Goal: Information Seeking & Learning: Learn about a topic

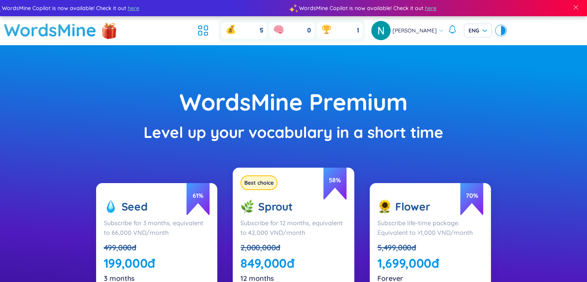
scroll to position [103, 0]
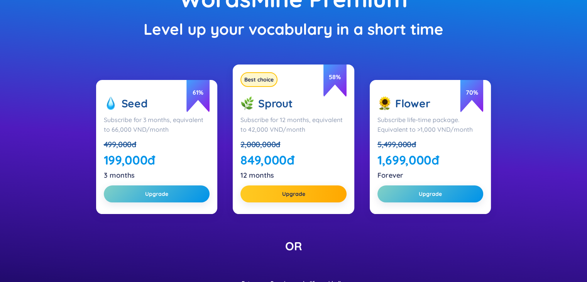
click at [191, 100] on span "61 %" at bounding box center [197, 94] width 23 height 37
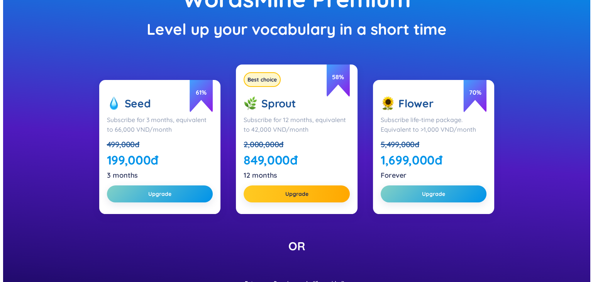
scroll to position [0, 0]
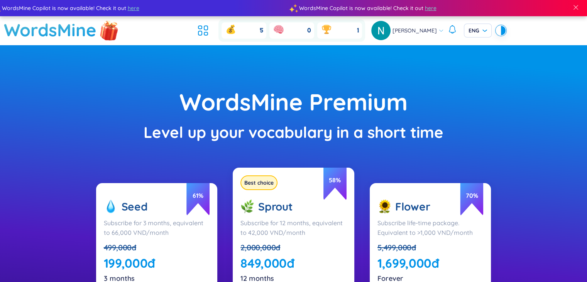
click at [113, 28] on img at bounding box center [109, 30] width 23 height 30
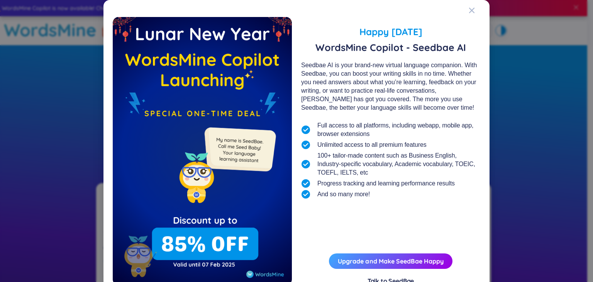
scroll to position [28, 0]
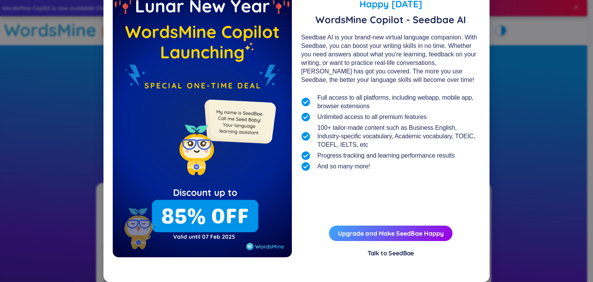
click at [393, 253] on div "Talk to SeedBae" at bounding box center [390, 253] width 47 height 8
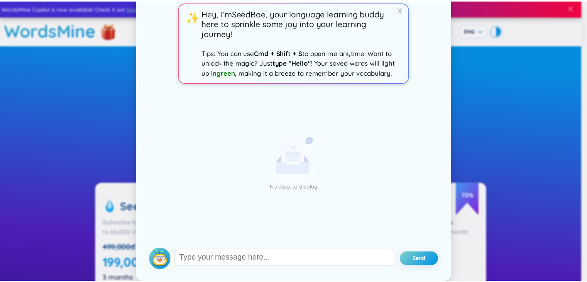
scroll to position [0, 0]
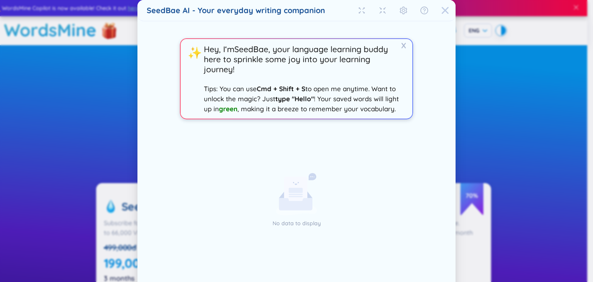
click at [435, 7] on span "Close" at bounding box center [445, 10] width 21 height 21
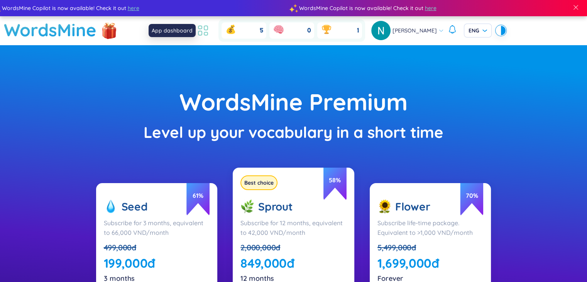
click at [204, 33] on icon at bounding box center [203, 31] width 14 height 14
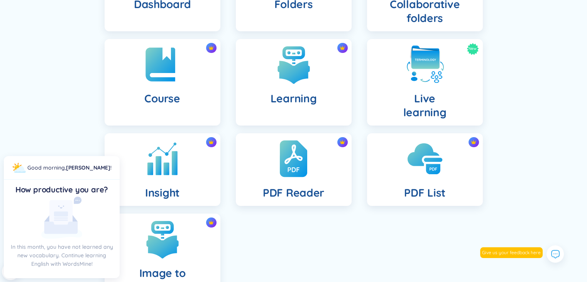
scroll to position [140, 0]
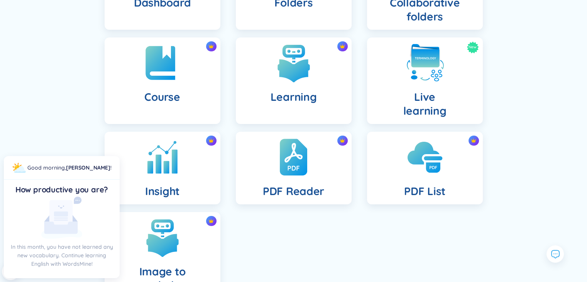
click at [61, 123] on div "Dashboard Folders Collaborative folders Course Learning New Live learning Insig…" at bounding box center [293, 124] width 587 height 401
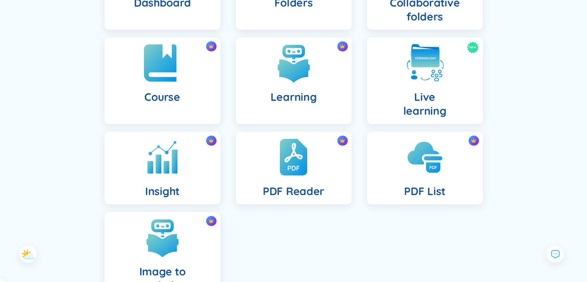
click at [171, 86] on div "Course" at bounding box center [163, 80] width 116 height 86
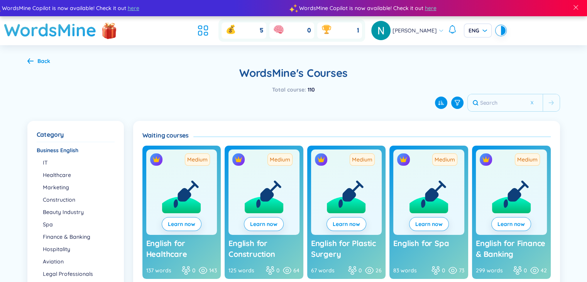
scroll to position [194, 0]
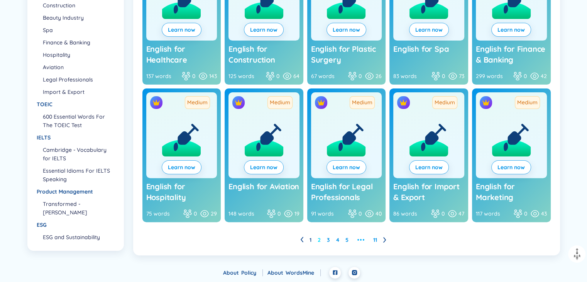
click at [318, 240] on link "2" at bounding box center [319, 240] width 3 height 12
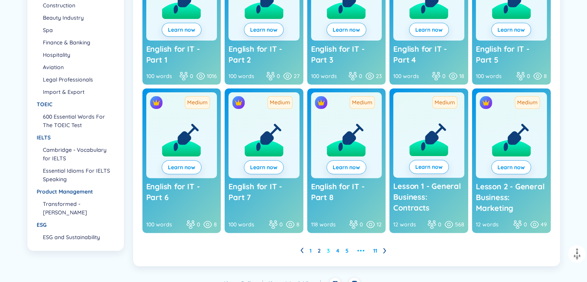
click at [328, 249] on link "3" at bounding box center [328, 251] width 3 height 12
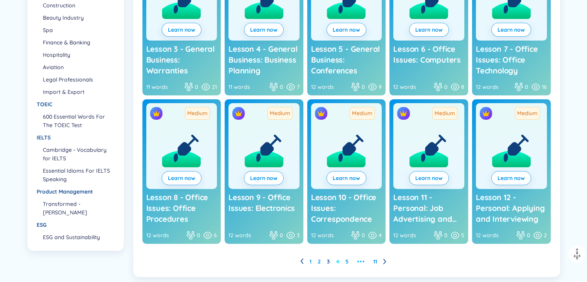
click at [339, 263] on link "4" at bounding box center [337, 261] width 3 height 12
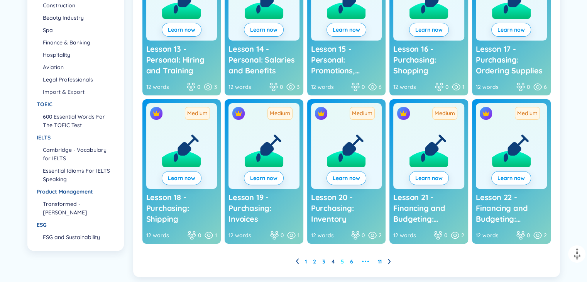
click at [341, 263] on link "5" at bounding box center [342, 261] width 3 height 12
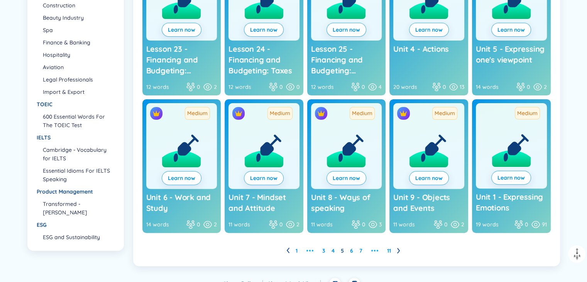
click at [348, 251] on ul "1 ••• 3 4 5 6 7 ••• 11" at bounding box center [346, 250] width 120 height 12
click at [353, 250] on link "6" at bounding box center [351, 251] width 3 height 12
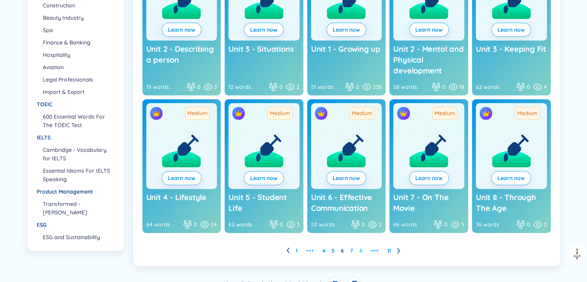
click at [359, 250] on link "8" at bounding box center [360, 251] width 3 height 12
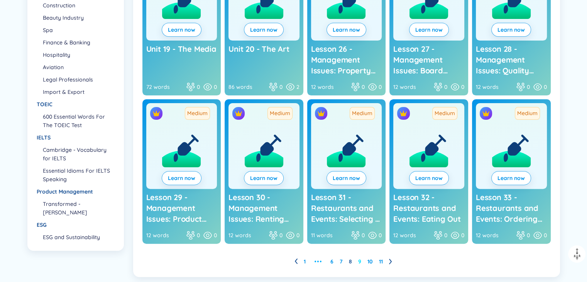
click at [360, 261] on link "9" at bounding box center [359, 261] width 3 height 12
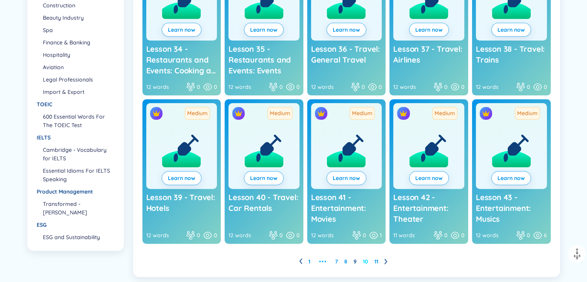
click at [366, 260] on link "10" at bounding box center [365, 261] width 5 height 12
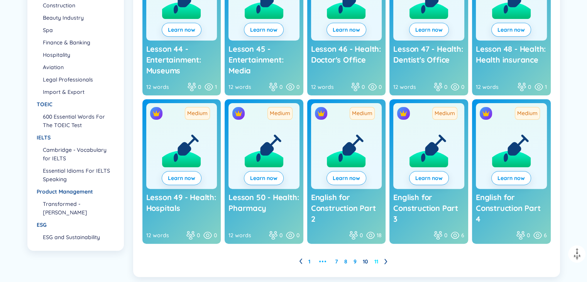
click at [375, 255] on link "11" at bounding box center [376, 261] width 4 height 12
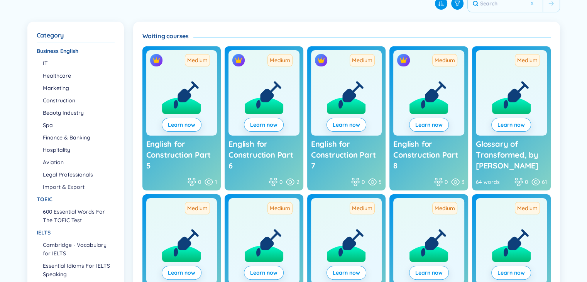
scroll to position [205, 0]
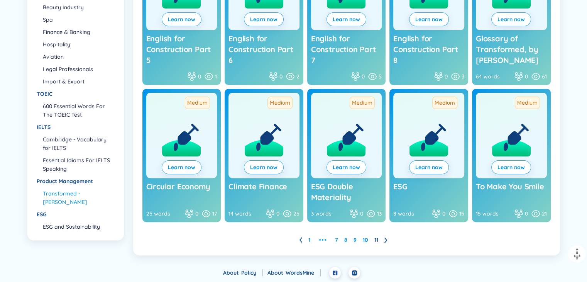
click at [59, 200] on li "Transformed - Marty Cagan" at bounding box center [78, 197] width 71 height 17
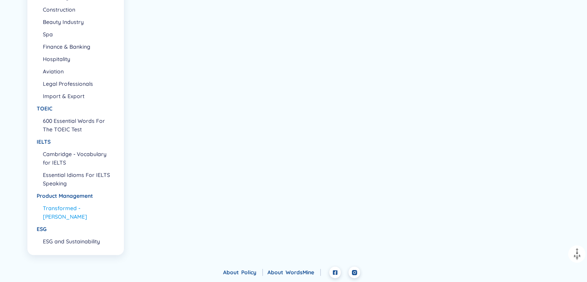
scroll to position [190, 0]
click at [66, 181] on li "Essential Idioms For IELTS Speaking" at bounding box center [78, 179] width 71 height 17
click at [58, 126] on li "600 Essential Words For The TOEIC Test" at bounding box center [78, 125] width 71 height 17
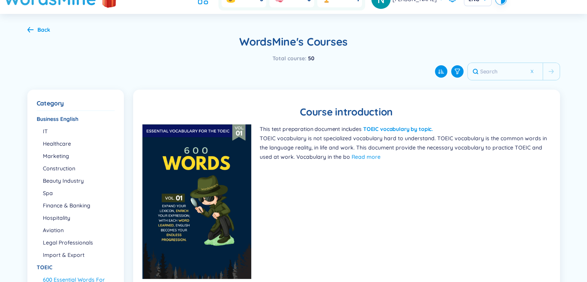
scroll to position [18, 0]
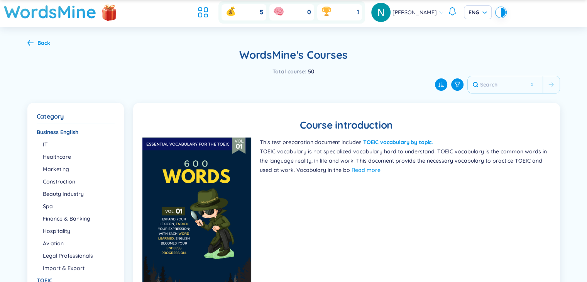
click at [40, 39] on div "Back" at bounding box center [43, 43] width 13 height 8
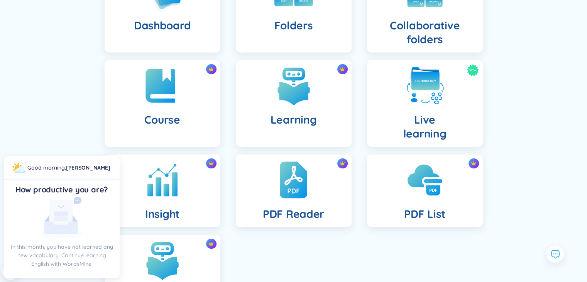
scroll to position [79, 0]
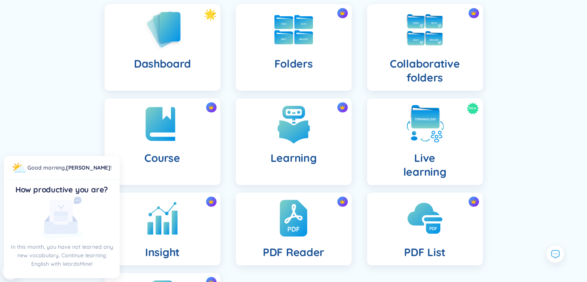
click at [76, 111] on div "Dashboard Folders Collaborative folders Course Learning New Live learning Insig…" at bounding box center [293, 185] width 587 height 401
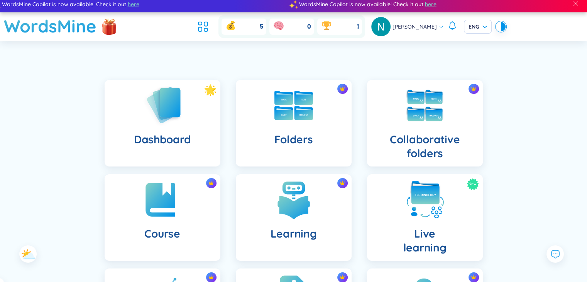
scroll to position [199, 0]
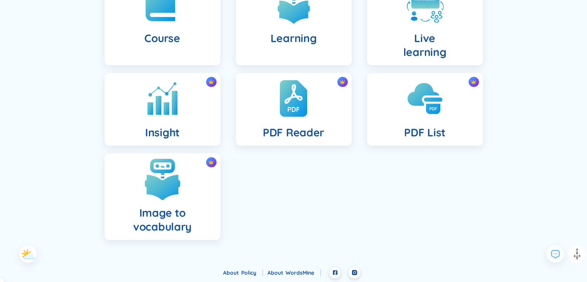
click at [147, 223] on h4 "Image to vocabulary" at bounding box center [162, 220] width 103 height 28
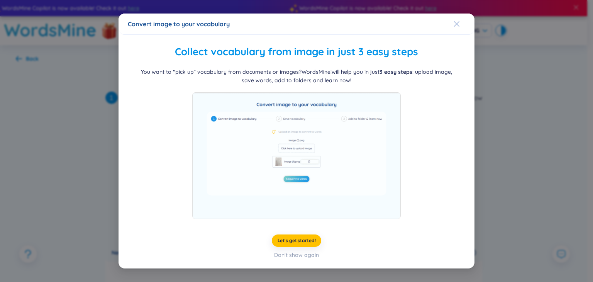
click at [459, 20] on div "Close" at bounding box center [456, 24] width 6 height 21
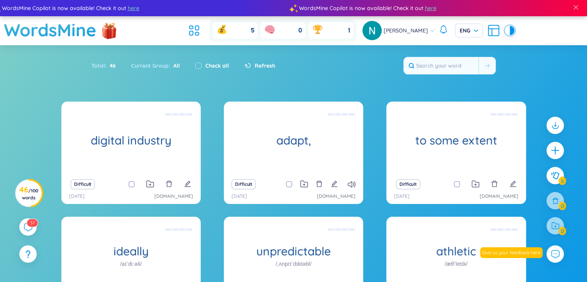
click at [554, 225] on div at bounding box center [554, 225] width 17 height 17
click at [420, 9] on span "here" at bounding box center [426, 8] width 12 height 8
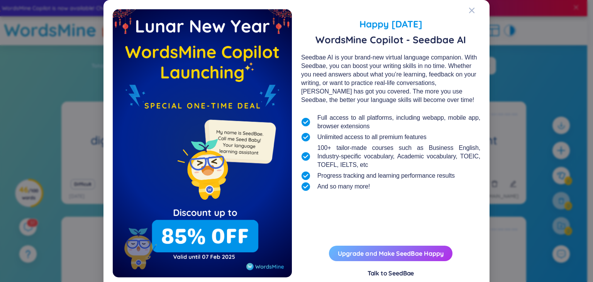
click at [385, 255] on button "Upgrade and Make SeedBae Happy" at bounding box center [390, 252] width 123 height 15
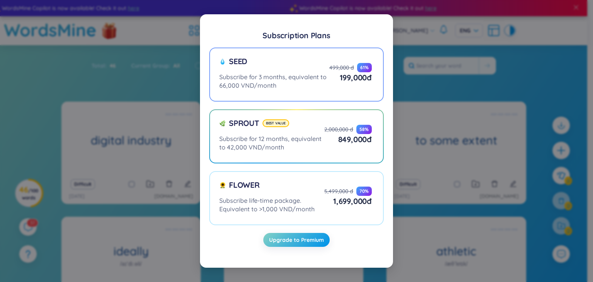
click at [264, 77] on div "Subscribe for 3 months, equivalent to 66,000 VND/month" at bounding box center [274, 81] width 110 height 17
click at [0, 0] on input "Seed Subscribe for 3 months, equivalent to 66,000 VND/month 499,000 đ 61 % 199,…" at bounding box center [0, 0] width 0 height 0
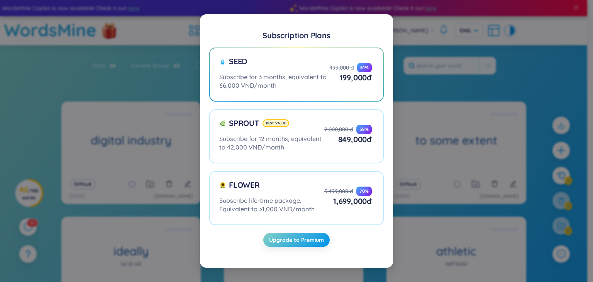
click at [410, 99] on div "Subscription Plans Seed Subscribe for 3 months, equivalent to 66,000 VND/month …" at bounding box center [296, 141] width 593 height 282
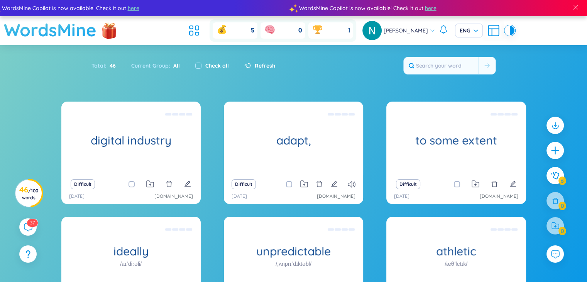
click at [88, 26] on h1 "WordsMine" at bounding box center [50, 29] width 93 height 27
click at [110, 34] on img at bounding box center [109, 31] width 23 height 30
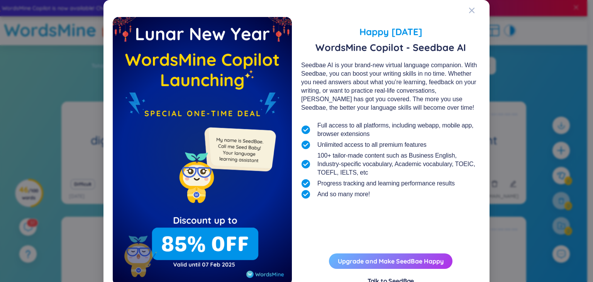
click at [421, 265] on button "Upgrade and Make SeedBae Happy" at bounding box center [390, 260] width 123 height 15
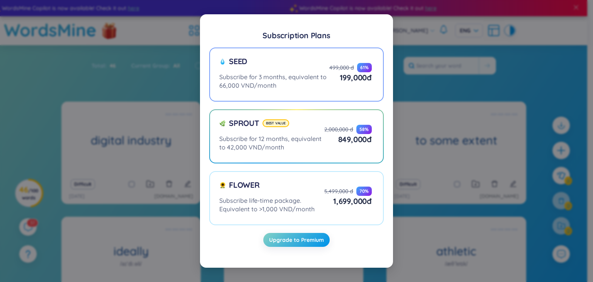
click at [342, 69] on div "499,000 đ" at bounding box center [341, 68] width 25 height 8
click at [0, 0] on input "Seed Subscribe for 3 months, equivalent to 66,000 VND/month 499,000 đ 61 % 199,…" at bounding box center [0, 0] width 0 height 0
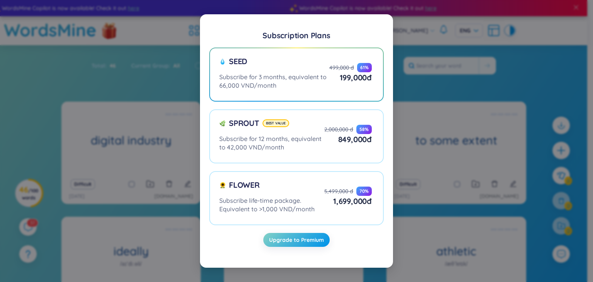
click at [292, 247] on div "Subscription Plans Seed Subscribe for 3 months, equivalent to 66,000 VND/month …" at bounding box center [296, 141] width 174 height 235
click at [292, 242] on span "Upgrade to Premium" at bounding box center [296, 240] width 55 height 8
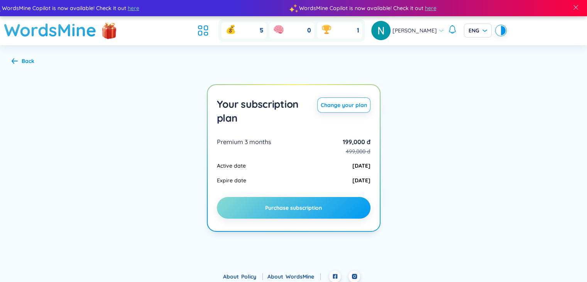
click at [300, 210] on span "Purchase subscription" at bounding box center [293, 208] width 57 height 8
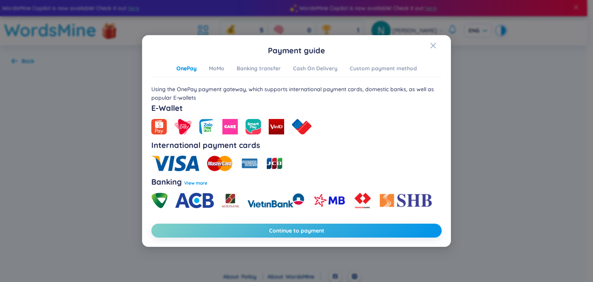
click at [179, 162] on img at bounding box center [175, 163] width 48 height 15
click at [286, 232] on span "Continue to payment" at bounding box center [296, 231] width 55 height 8
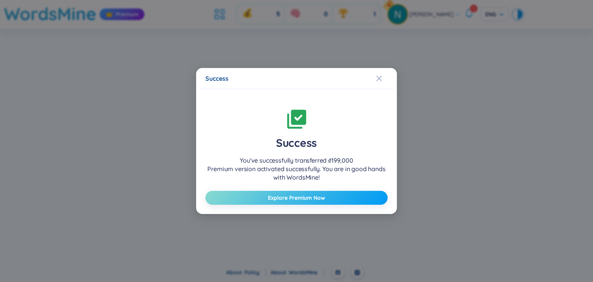
click at [264, 201] on button "Explore Premium Now" at bounding box center [296, 198] width 182 height 14
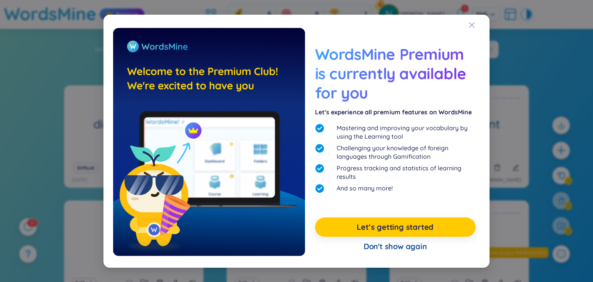
click at [370, 228] on link "Let‘s getting started" at bounding box center [395, 227] width 77 height 11
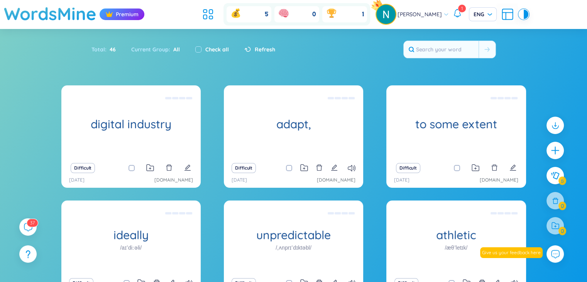
click at [455, 13] on icon at bounding box center [457, 12] width 9 height 9
click at [69, 14] on h1 "WordsMine" at bounding box center [50, 13] width 93 height 27
click at [16, 14] on h1 "WordsMine" at bounding box center [50, 13] width 93 height 27
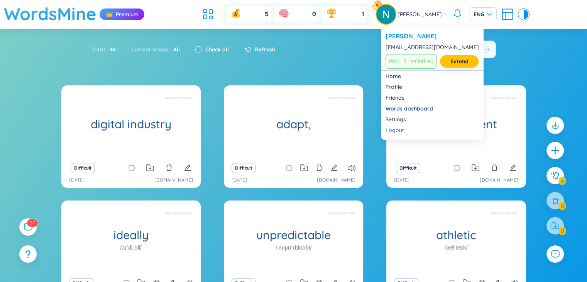
click at [394, 22] on img at bounding box center [385, 14] width 19 height 19
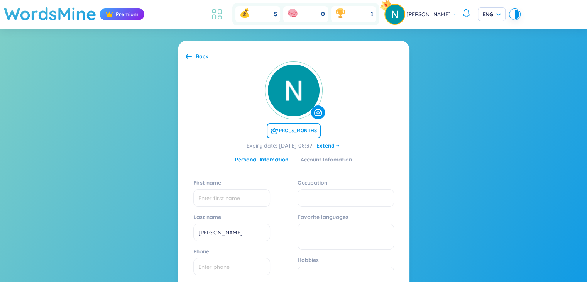
click at [224, 14] on icon at bounding box center [217, 14] width 14 height 14
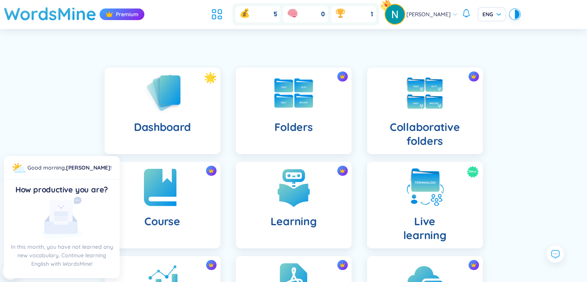
click at [166, 210] on div "Course" at bounding box center [163, 205] width 116 height 86
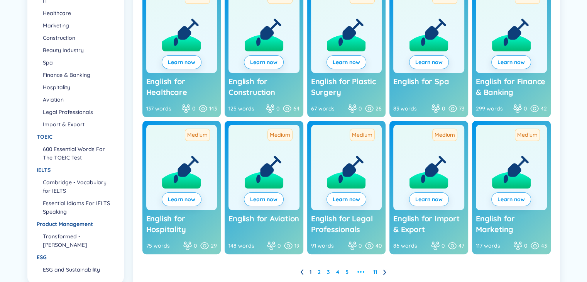
scroll to position [178, 0]
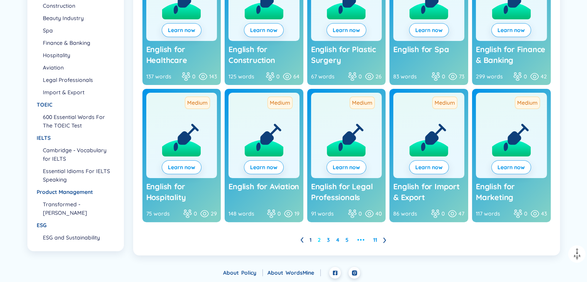
click at [319, 240] on link "2" at bounding box center [319, 240] width 3 height 12
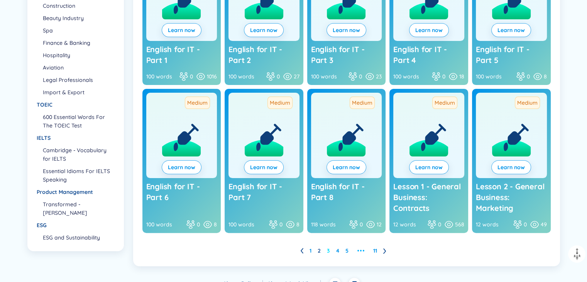
click at [327, 250] on link "3" at bounding box center [328, 251] width 3 height 12
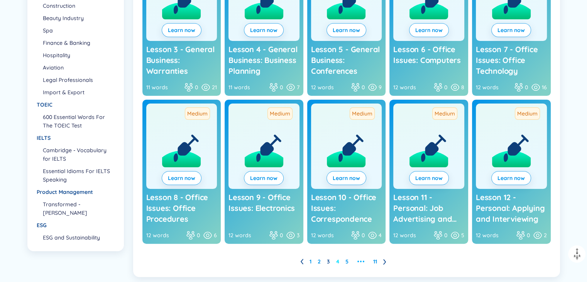
click at [338, 262] on link "4" at bounding box center [337, 261] width 3 height 12
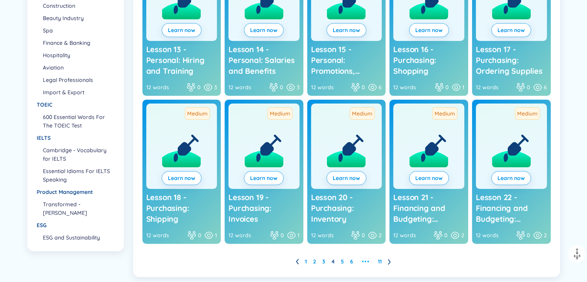
click at [340, 261] on ul "1 2 3 4 5 6 ••• 11" at bounding box center [346, 261] width 101 height 12
click at [343, 260] on link "5" at bounding box center [342, 261] width 3 height 12
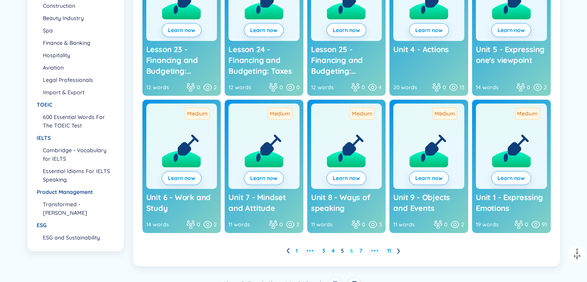
click at [351, 249] on link "6" at bounding box center [351, 251] width 3 height 12
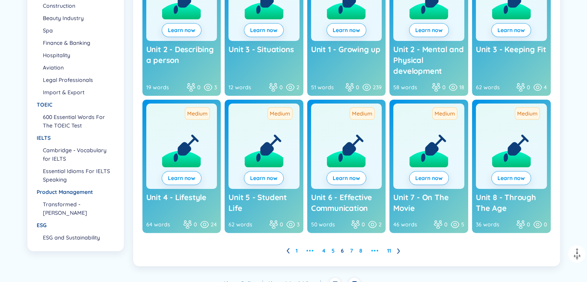
click at [358, 252] on ul "1 ••• 4 5 6 7 8 ••• 11" at bounding box center [346, 250] width 120 height 12
click at [360, 250] on link "8" at bounding box center [360, 251] width 3 height 12
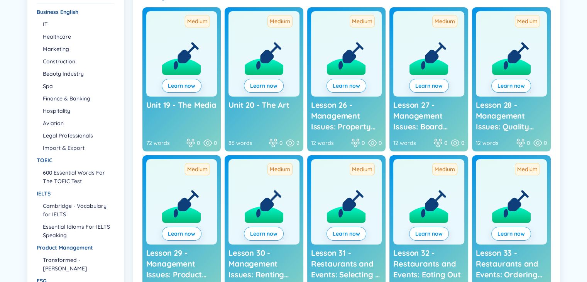
scroll to position [30, 0]
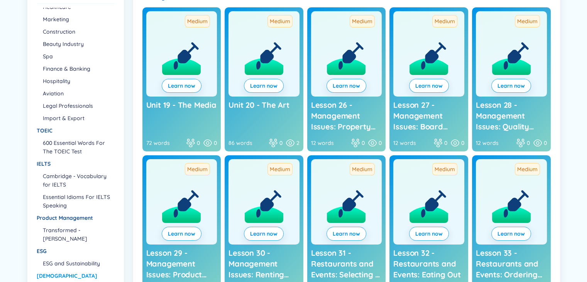
click at [56, 277] on div "ZENBOOKS" at bounding box center [75, 275] width 77 height 8
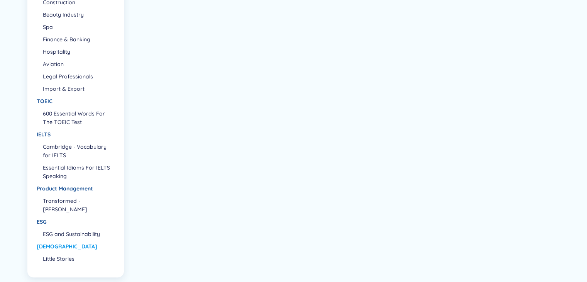
scroll to position [174, 0]
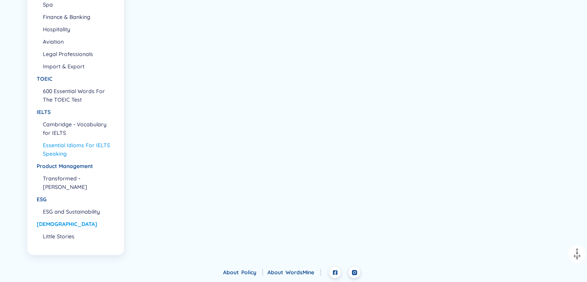
click at [73, 147] on li "Essential Idioms For IELTS Speaking" at bounding box center [78, 149] width 71 height 17
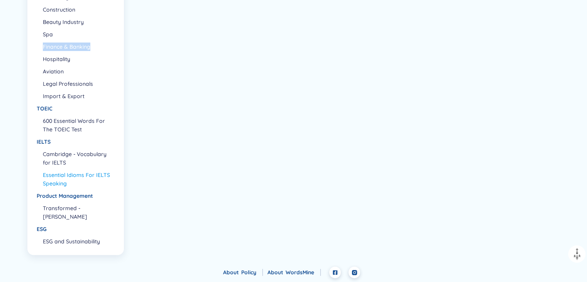
drag, startPoint x: 108, startPoint y: 44, endPoint x: 123, endPoint y: 36, distance: 16.9
click at [123, 36] on div "Category Business English IT Healthcare Marketing Construction Beauty Industry …" at bounding box center [75, 93] width 96 height 324
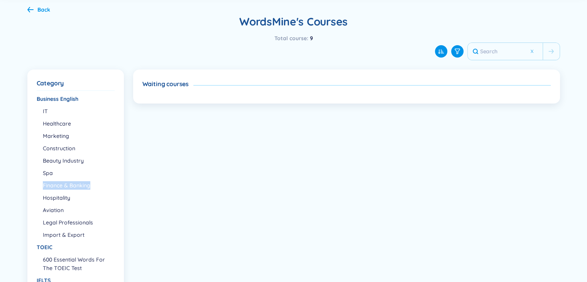
scroll to position [71, 0]
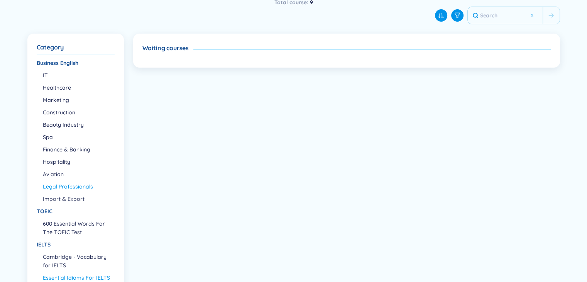
click at [81, 184] on li "Legal Professionals" at bounding box center [78, 186] width 71 height 8
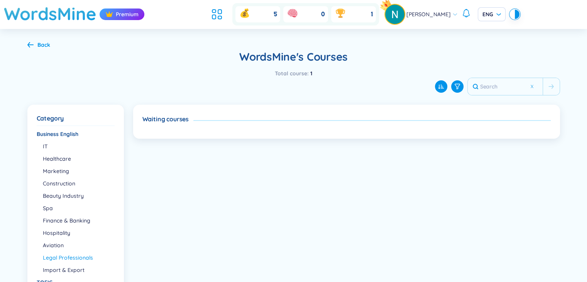
click at [56, 119] on div "Category" at bounding box center [76, 118] width 78 height 8
click at [37, 47] on div "Back" at bounding box center [43, 45] width 13 height 8
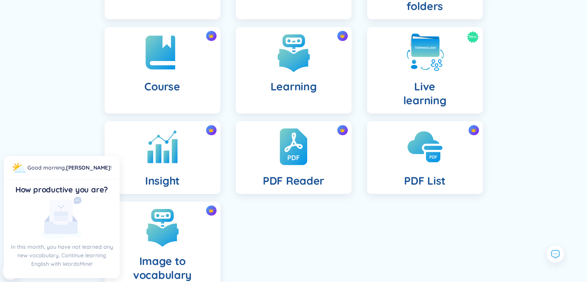
scroll to position [183, 0]
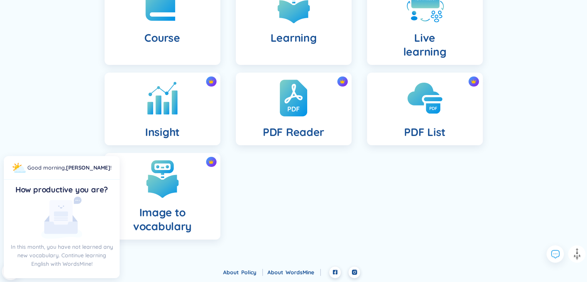
click at [75, 98] on div "Dashboard Folders Collaborative folders Course Learning New Live learning Insig…" at bounding box center [293, 65] width 587 height 401
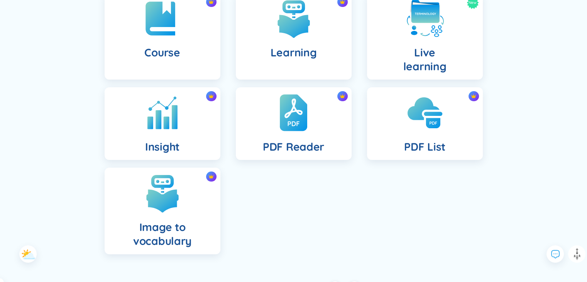
scroll to position [178, 0]
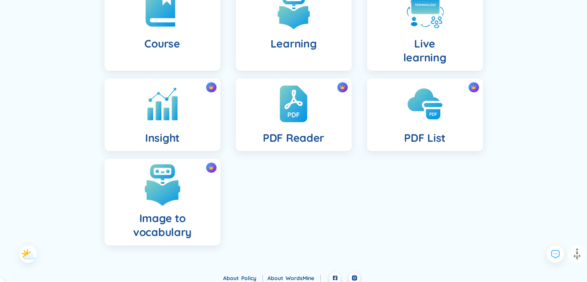
click at [166, 186] on img at bounding box center [162, 184] width 42 height 42
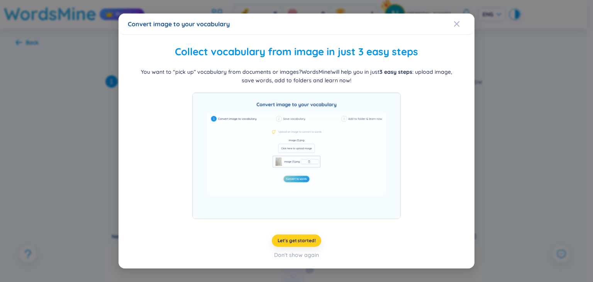
click at [308, 243] on span "Let's get started!" at bounding box center [296, 240] width 38 height 6
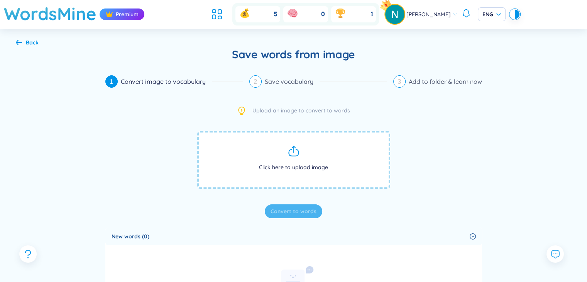
click at [33, 41] on div "Back" at bounding box center [32, 42] width 13 height 8
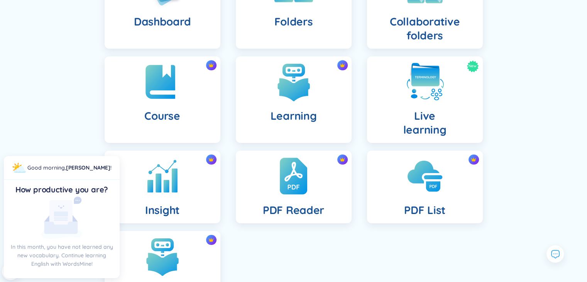
scroll to position [124, 0]
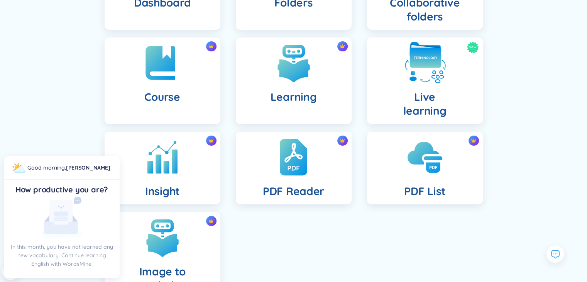
click at [409, 85] on div "New Live learning" at bounding box center [425, 80] width 116 height 86
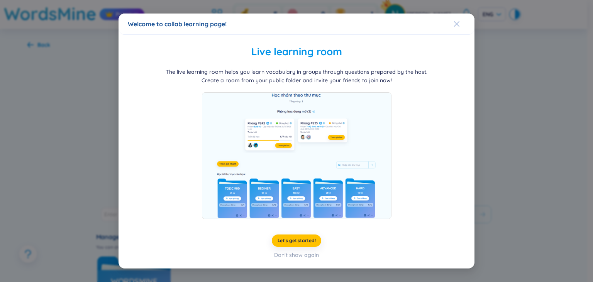
click at [459, 27] on div "Close" at bounding box center [456, 24] width 6 height 21
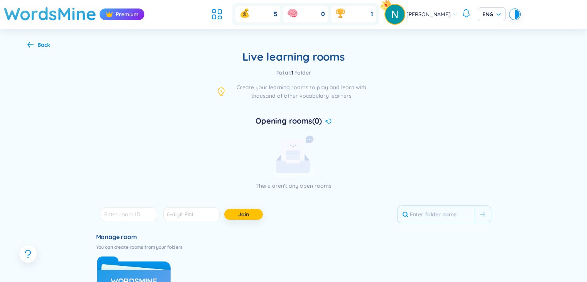
click at [34, 44] on div "Back" at bounding box center [38, 45] width 23 height 8
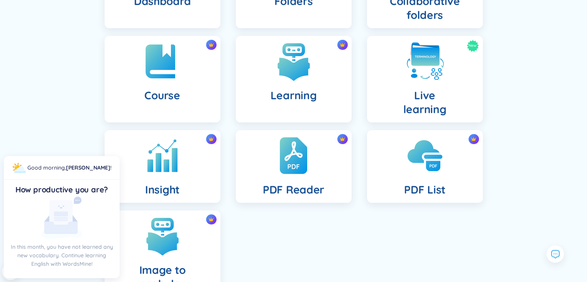
scroll to position [167, 0]
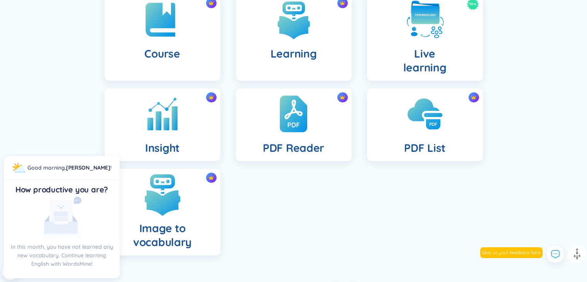
click at [184, 214] on div "Image to vocabulary" at bounding box center [163, 212] width 116 height 86
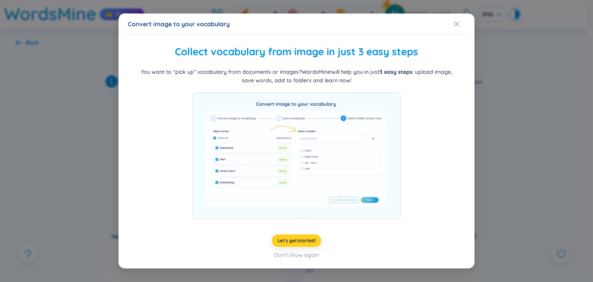
click at [302, 238] on span "Let's get started!" at bounding box center [296, 240] width 38 height 6
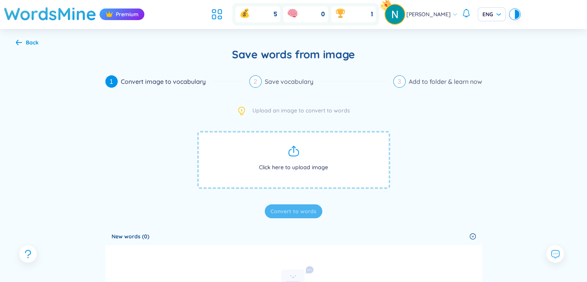
click at [17, 40] on icon at bounding box center [19, 42] width 6 height 6
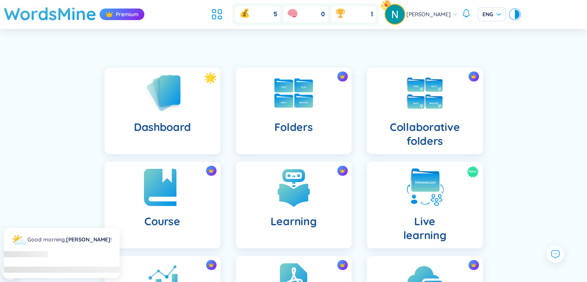
click at [164, 209] on div "Course" at bounding box center [163, 205] width 116 height 86
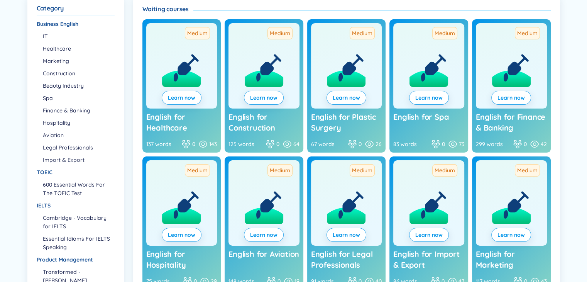
scroll to position [178, 0]
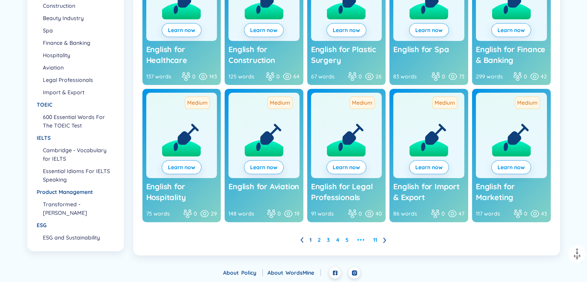
click at [348, 238] on ul "1 2 3 4 5 ••• 11" at bounding box center [346, 239] width 92 height 12
click at [346, 238] on link "5" at bounding box center [346, 240] width 3 height 12
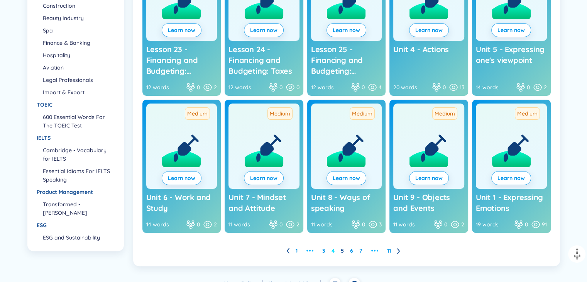
click at [332, 248] on link "4" at bounding box center [332, 251] width 3 height 12
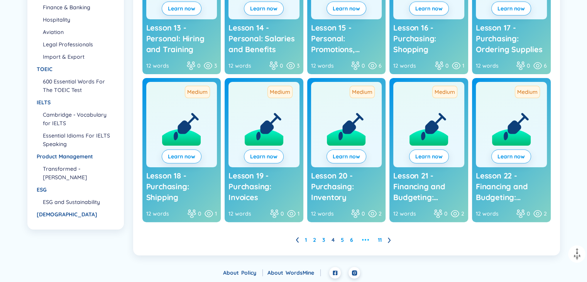
scroll to position [30, 0]
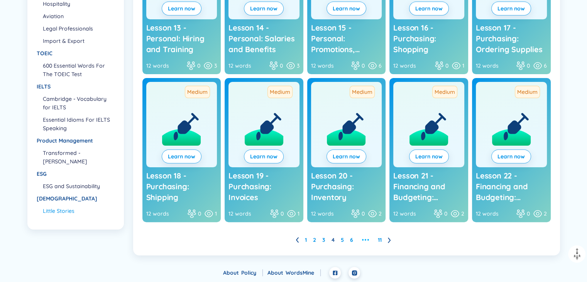
click at [66, 212] on li "Little Stories" at bounding box center [78, 210] width 71 height 8
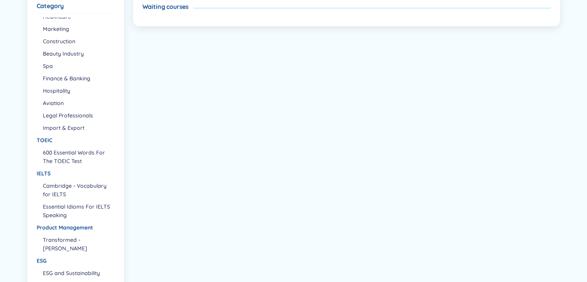
scroll to position [150, 0]
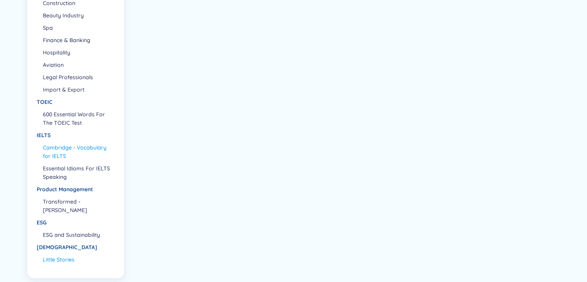
click at [47, 150] on li "Cambridge - Vocabulary for IELTS" at bounding box center [78, 151] width 71 height 17
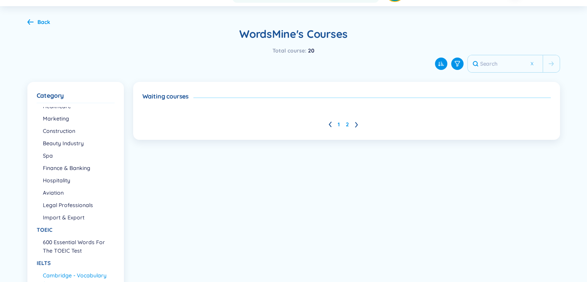
scroll to position [22, 0]
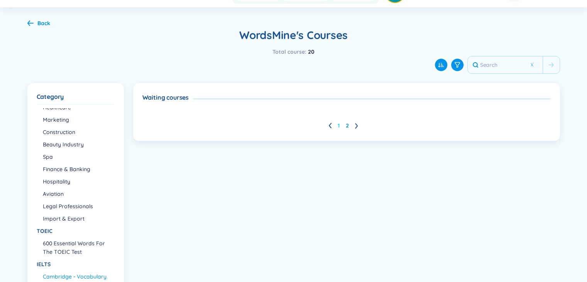
click at [339, 127] on link "1" at bounding box center [339, 126] width 2 height 12
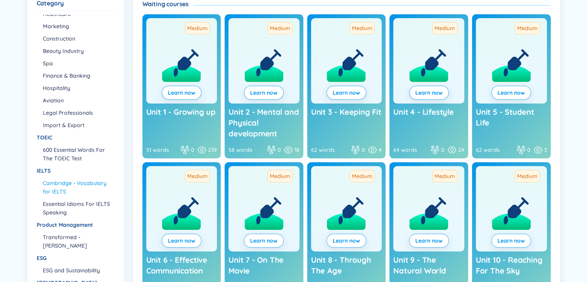
scroll to position [188, 0]
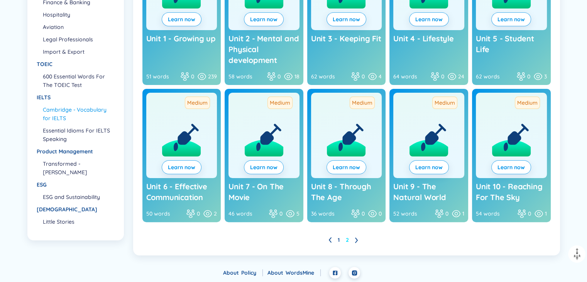
click at [348, 241] on link "2" at bounding box center [347, 240] width 3 height 12
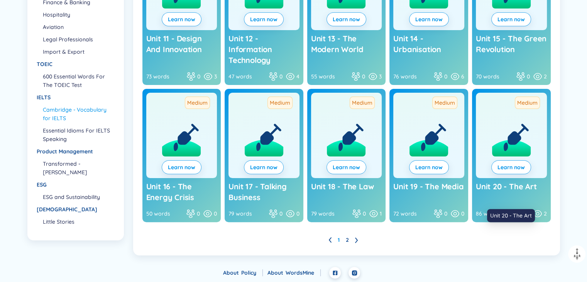
click at [522, 183] on span "Unit 20 - The Art" at bounding box center [506, 186] width 61 height 10
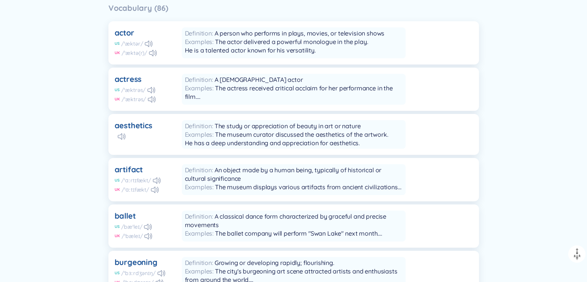
scroll to position [196, 0]
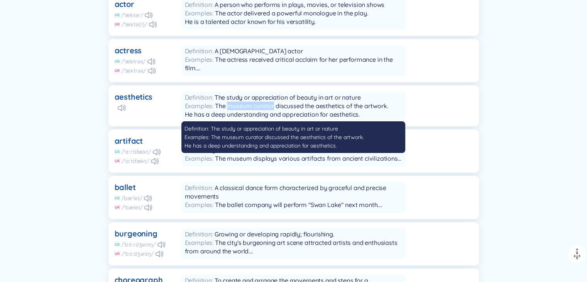
drag, startPoint x: 273, startPoint y: 105, endPoint x: 228, endPoint y: 105, distance: 44.8
click at [228, 105] on span "The museum curator discussed the aesthetics of the artwork. He has a deep under…" at bounding box center [286, 110] width 203 height 16
drag, startPoint x: 270, startPoint y: 107, endPoint x: 257, endPoint y: 104, distance: 13.0
click at [257, 105] on span "The museum curator discussed the aesthetics of the artwork. He has a deep under…" at bounding box center [286, 110] width 203 height 16
click at [249, 105] on span "The museum curator discussed the aesthetics of the artwork. He has a deep under…" at bounding box center [286, 110] width 203 height 16
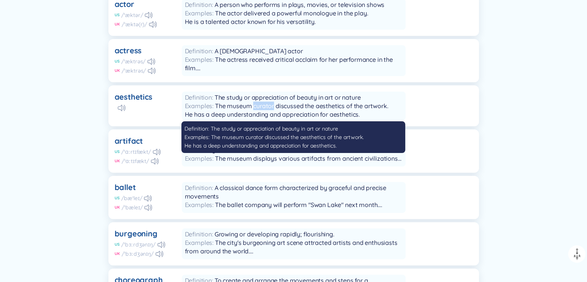
drag, startPoint x: 253, startPoint y: 106, endPoint x: 275, endPoint y: 105, distance: 21.6
click at [275, 105] on span "The museum curator discussed the aesthetics of the artwork. He has a deep under…" at bounding box center [286, 110] width 203 height 16
drag, startPoint x: 269, startPoint y: 107, endPoint x: 264, endPoint y: 106, distance: 4.7
click at [264, 106] on span "The museum curator discussed the aesthetics of the artwork. He has a deep under…" at bounding box center [286, 110] width 203 height 16
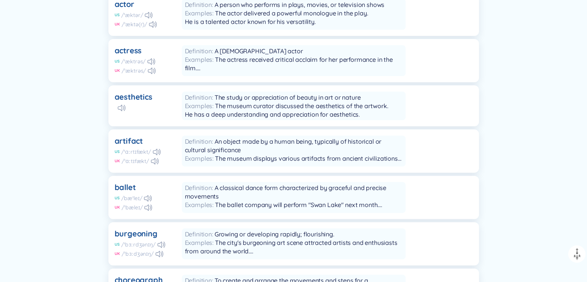
click at [150, 107] on div at bounding box center [148, 108] width 67 height 8
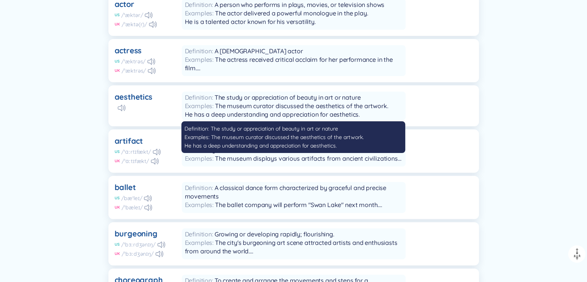
click at [213, 109] on div "Examples The museum curator discussed the aesthetics of the artwork. He has a d…" at bounding box center [294, 109] width 218 height 17
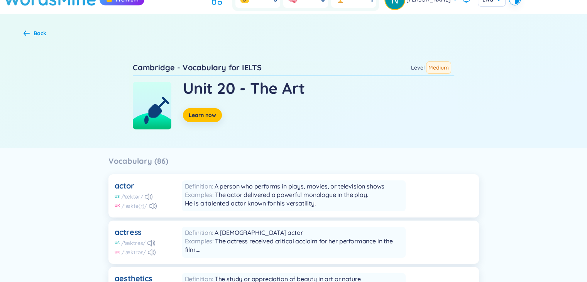
scroll to position [0, 0]
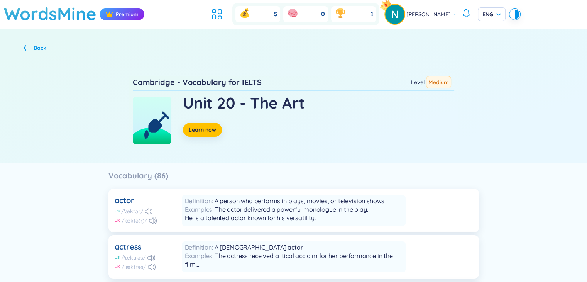
click at [558, 120] on div "Back Cambridge - Vocabulary for IELTS Level Medium Unit 20 - The Art Learn now" at bounding box center [293, 96] width 587 height 134
click at [200, 122] on div "Unit 20 - The Art Learn now" at bounding box center [244, 114] width 122 height 46
click at [204, 127] on span "Learn now" at bounding box center [202, 130] width 27 height 8
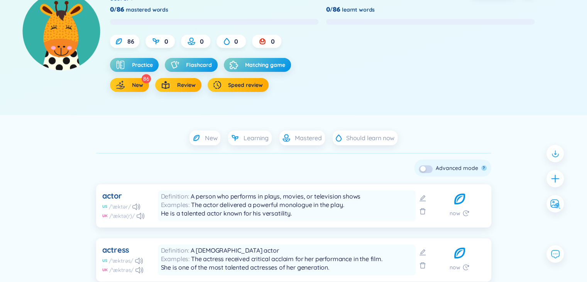
scroll to position [111, 0]
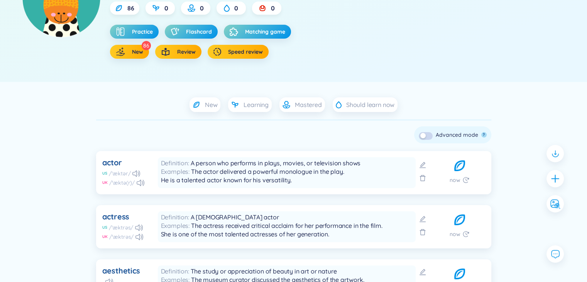
click at [427, 135] on button "button" at bounding box center [426, 136] width 14 height 8
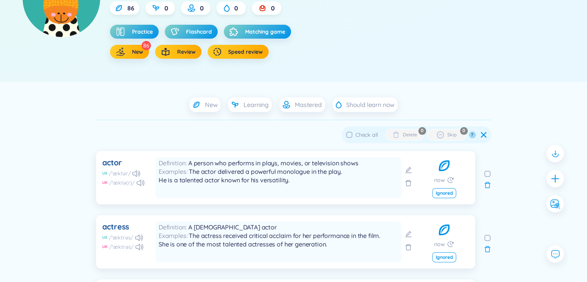
click at [486, 135] on icon at bounding box center [483, 135] width 6 height 6
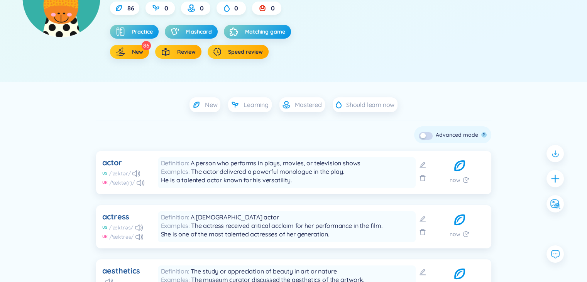
click at [433, 136] on button "button" at bounding box center [426, 136] width 14 height 8
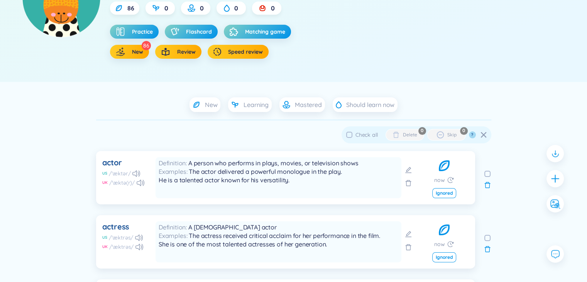
scroll to position [0, 0]
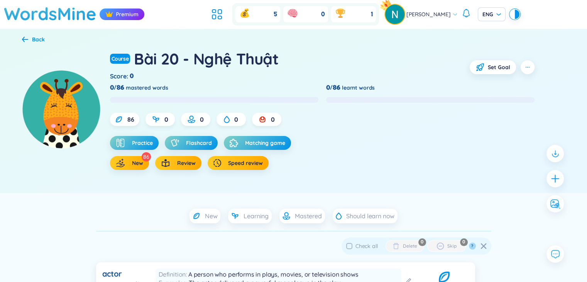
click at [66, 123] on img at bounding box center [61, 109] width 79 height 79
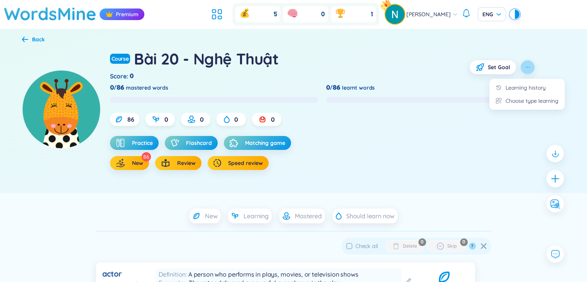
click at [525, 72] on button "button" at bounding box center [528, 67] width 14 height 14
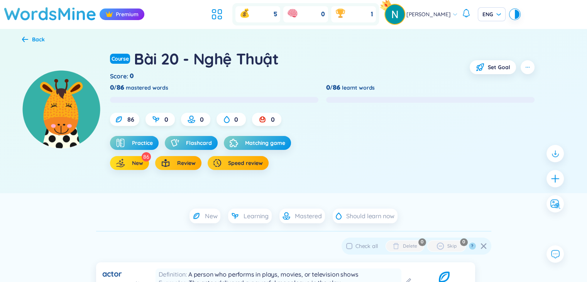
click at [139, 159] on button "New" at bounding box center [129, 163] width 39 height 14
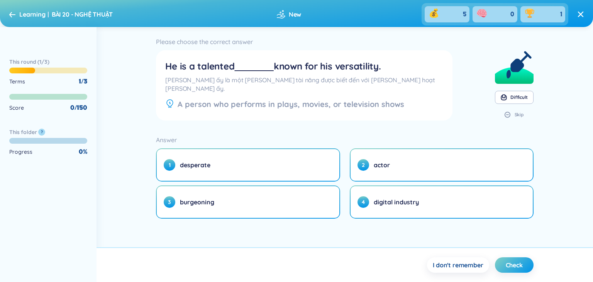
click at [8, 19] on header "Learning BÀI 20 - NGHỆ THUẬT New 5 0 1" at bounding box center [296, 13] width 593 height 27
click at [12, 12] on icon at bounding box center [12, 15] width 6 height 6
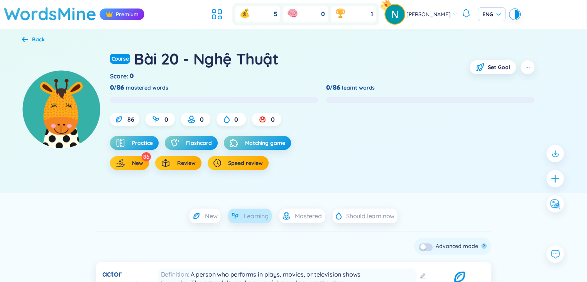
click at [245, 216] on span "Learning" at bounding box center [255, 215] width 25 height 8
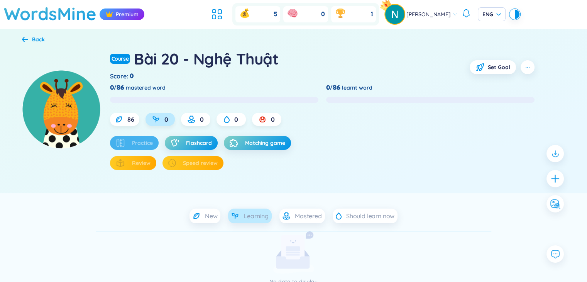
scroll to position [35, 0]
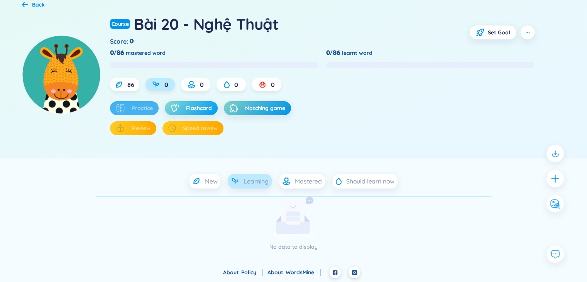
click at [201, 104] on span "Flashcard" at bounding box center [199, 108] width 26 height 8
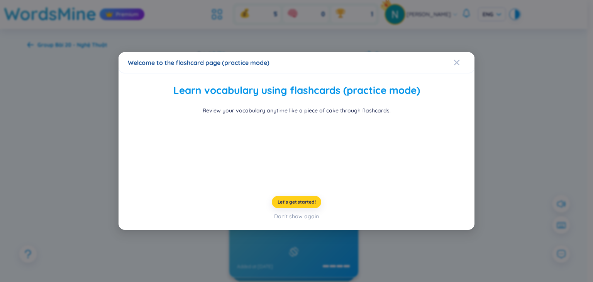
click at [282, 205] on span "Let's get started!" at bounding box center [296, 202] width 38 height 6
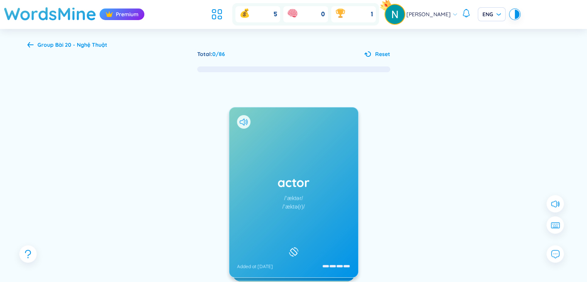
click at [297, 197] on div "/ˈæktər/" at bounding box center [293, 198] width 19 height 8
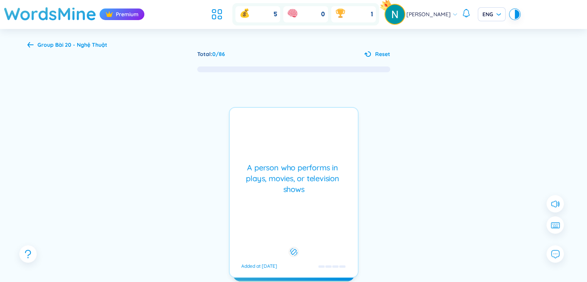
click at [297, 197] on div "A person who performs in plays, movies, or television shows Added at 3/10/2025" at bounding box center [294, 192] width 130 height 171
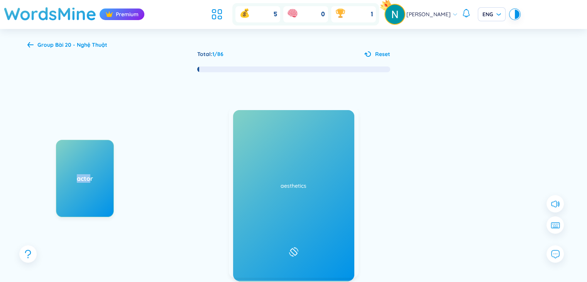
drag, startPoint x: 91, startPoint y: 177, endPoint x: 154, endPoint y: 179, distance: 62.6
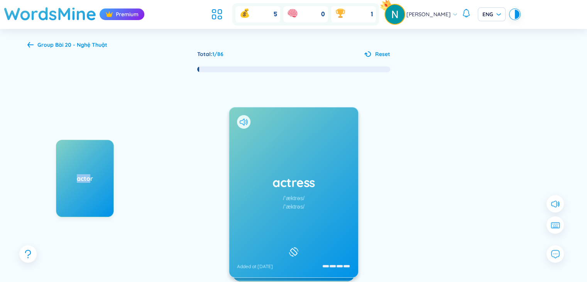
click at [154, 179] on div "actor Learn again (1 word)" at bounding box center [114, 217] width 116 height 154
click at [28, 258] on icon "question" at bounding box center [28, 253] width 7 height 9
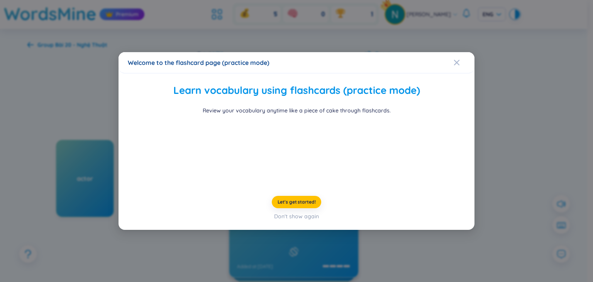
click at [86, 73] on div "Welcome to the flashcard page (practice mode) Learn vocabulary using flashcards…" at bounding box center [296, 141] width 593 height 282
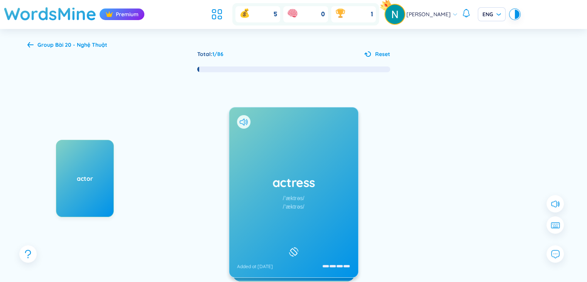
click at [95, 181] on div "actor" at bounding box center [84, 178] width 57 height 8
drag, startPoint x: 91, startPoint y: 179, endPoint x: 214, endPoint y: 193, distance: 123.2
click at [214, 193] on div "actor Learn again (1 word) actress /ˈæktrəs/ /ˈæktrəs/ Added at 3/10/2025 A fem…" at bounding box center [293, 200] width 533 height 254
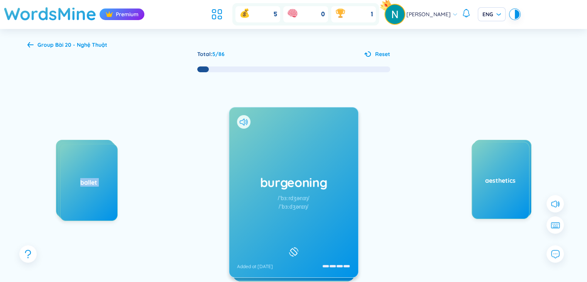
click at [276, 190] on h1 "burgeoning" at bounding box center [293, 182] width 113 height 17
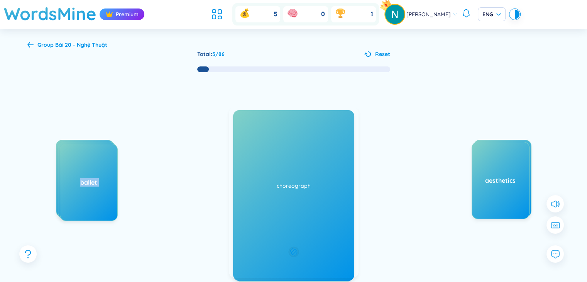
click at [276, 190] on div "Growing or developing rapidly; flourishing. Added at 3/10/2025" at bounding box center [294, 192] width 130 height 171
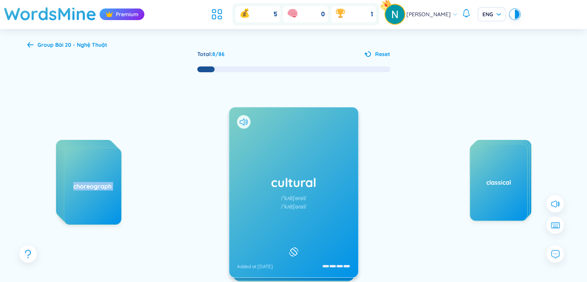
click at [268, 200] on div "cultural /ˈkʌltʃərəl/ /ˈkʌltʃərəl/ Added at 3/10/2025" at bounding box center [293, 192] width 129 height 170
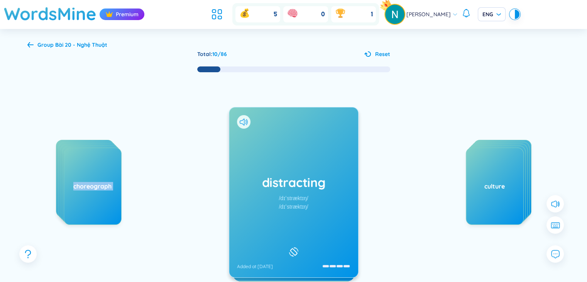
click at [301, 190] on h1 "distracting" at bounding box center [293, 182] width 113 height 17
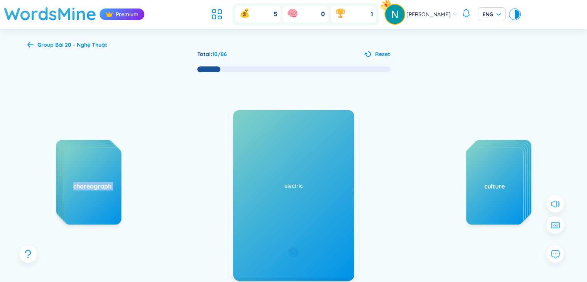
click at [298, 192] on div "Preventing concentration or diverting attention; disturbing. Added at 3/10/2025" at bounding box center [294, 192] width 130 height 171
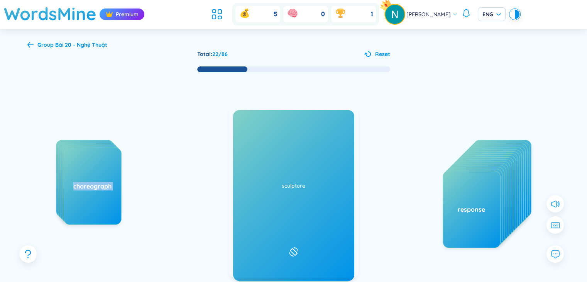
click at [313, 190] on h1 "sculptor" at bounding box center [293, 182] width 113 height 17
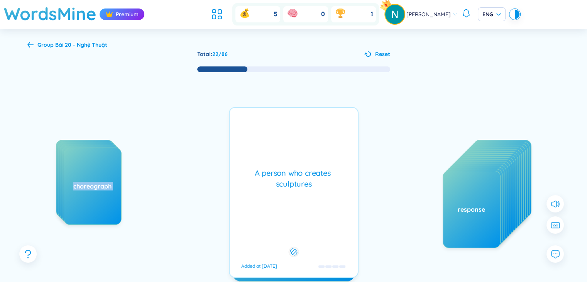
click at [313, 202] on div "A person who creates sculptures Added at 3/10/2025" at bounding box center [294, 192] width 130 height 171
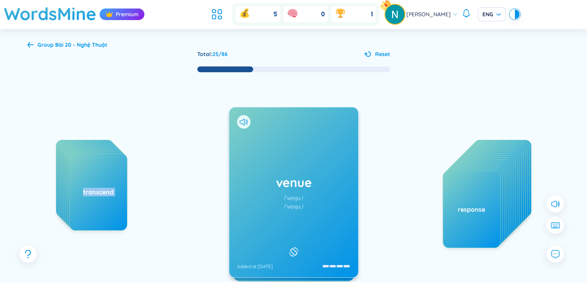
click at [329, 198] on div "venue /ˈvenjuː/ /ˈvenjuː/ Added at 3/10/2025" at bounding box center [293, 192] width 129 height 170
click at [318, 189] on h1 "visual" at bounding box center [293, 182] width 113 height 17
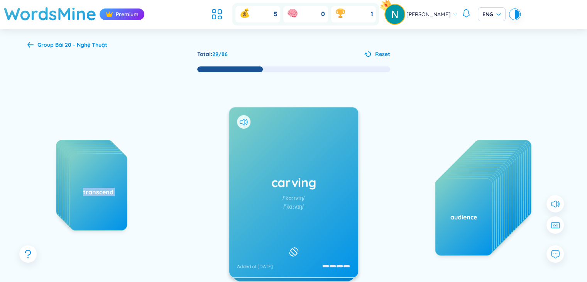
click at [330, 153] on div "carving /ˈkɑːrvɪŋ/ /ˈkɑːvɪŋ/ Added at 3/10/2025" at bounding box center [293, 192] width 129 height 170
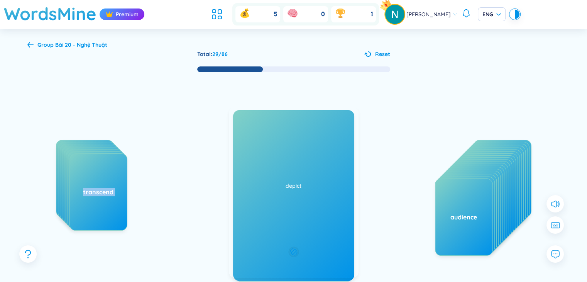
click at [329, 146] on div "The act of cutting or shaping wood, stone, or other materials to create a sculp…" at bounding box center [294, 192] width 130 height 171
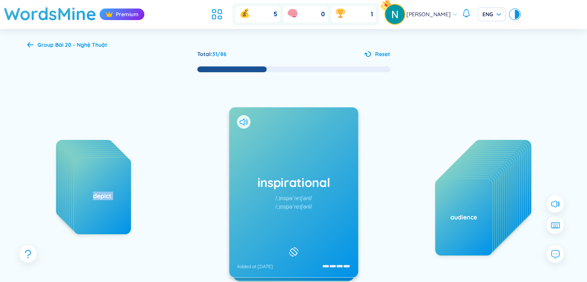
click at [303, 159] on div "inspirational /ˌɪnspəˈreɪʃənl/ /ˌɪnspəˈreɪʃənl/ Added at 3/10/2025" at bounding box center [293, 192] width 129 height 170
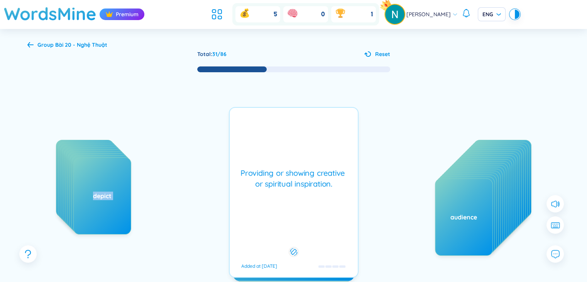
click at [320, 201] on div "Providing or showing creative or spiritual inspiration. Added at 3/10/2025" at bounding box center [294, 192] width 130 height 171
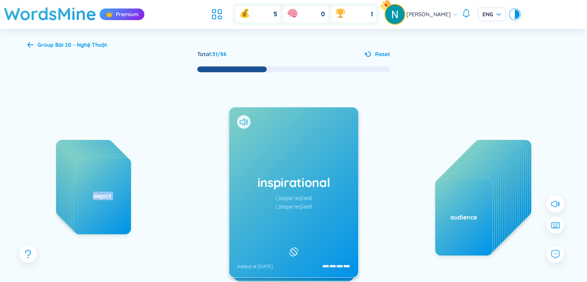
click at [325, 211] on div "inspirational /ˌɪnspəˈreɪʃənl/ /ˌɪnspəˈreɪʃənl/ Added at 3/10/2025" at bounding box center [293, 192] width 129 height 170
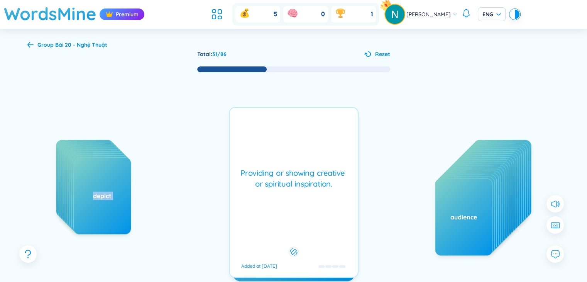
click at [290, 193] on div "Providing or showing creative or spiritual inspiration. Added at 3/10/2025" at bounding box center [294, 192] width 130 height 171
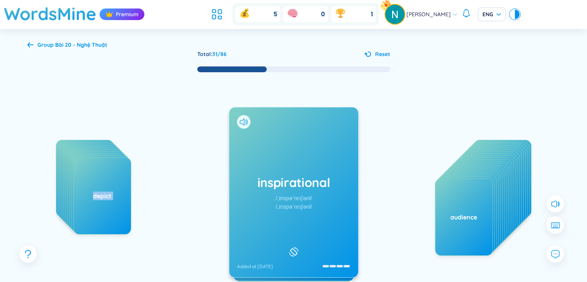
click at [305, 193] on div "inspirational /ˌɪnspəˈreɪʃənl/ /ˌɪnspəˈreɪʃənl/ Added at 3/10/2025" at bounding box center [293, 192] width 129 height 170
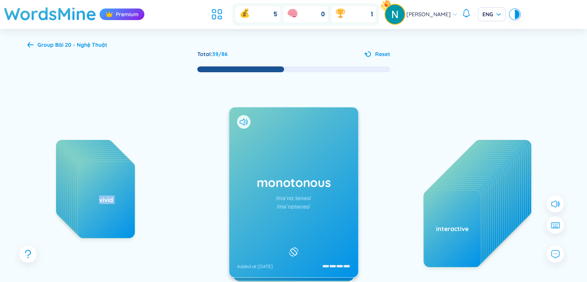
click at [309, 171] on div "monotonous /məˈnɑːtənəs/ /məˈnɒtənəs/ Added at 3/10/2025" at bounding box center [293, 192] width 129 height 170
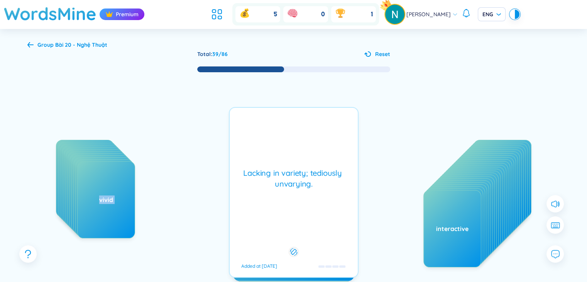
click at [333, 157] on div "Lacking in variety; tediously unvarying. Added at 3/10/2025" at bounding box center [294, 192] width 130 height 171
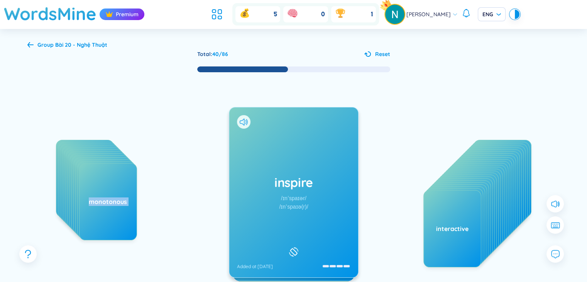
click at [328, 192] on div "inspire /ɪnˈspaɪər/ /ɪnˈspaɪə(r)/ Added at 3/10/2025" at bounding box center [293, 192] width 129 height 170
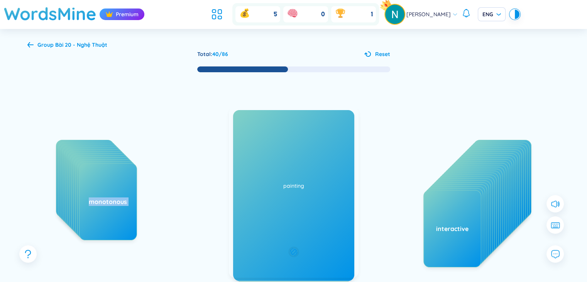
click at [330, 192] on div "To fill someone with the urge or ability to do or feel something, especially so…" at bounding box center [293, 178] width 120 height 43
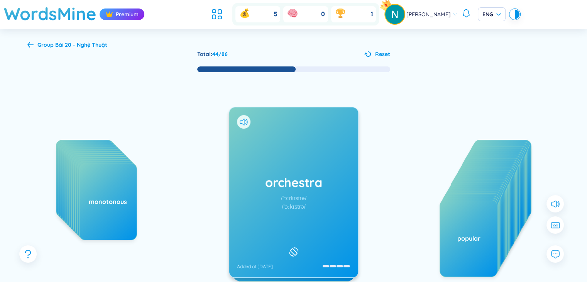
click at [483, 167] on div "opera" at bounding box center [488, 204] width 58 height 77
click at [321, 174] on h1 "abstract" at bounding box center [293, 182] width 113 height 17
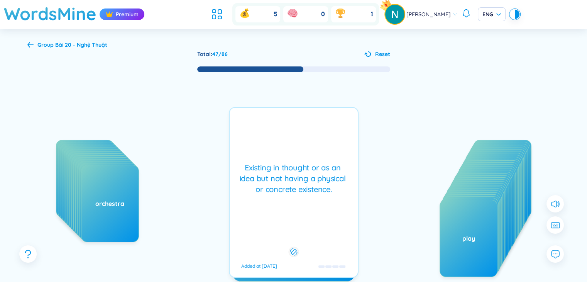
click at [321, 174] on div "Existing in thought or as an idea but not having a physical or concrete existen…" at bounding box center [293, 178] width 120 height 32
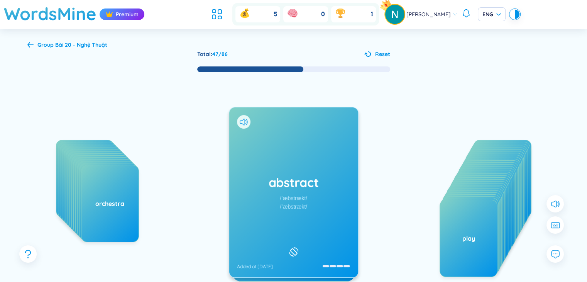
click at [303, 172] on div "abstract /ˈæbstrækt/ /ˈæbstrækt/ Added at 3/10/2025" at bounding box center [293, 192] width 129 height 170
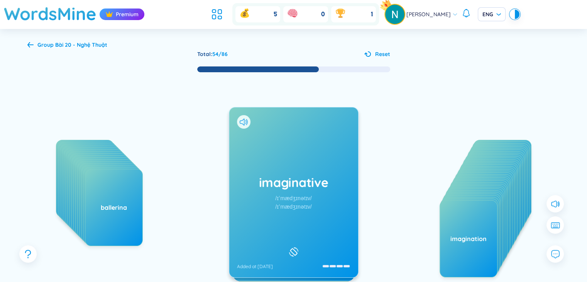
click at [296, 147] on div "imaginative /ɪˈmædʒɪnətɪv/ /ɪˈmædʒɪnətɪv/ Added at 3/10/2025" at bounding box center [293, 192] width 129 height 170
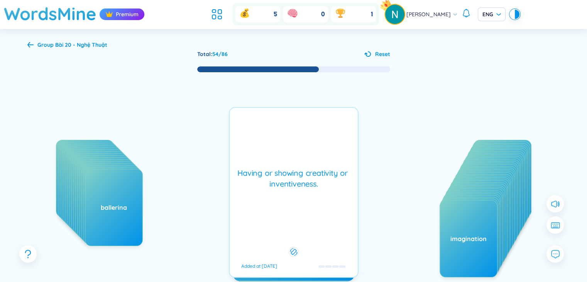
click at [296, 147] on div "Having or showing creativity or inventiveness. Added at 3/10/2025" at bounding box center [294, 192] width 130 height 171
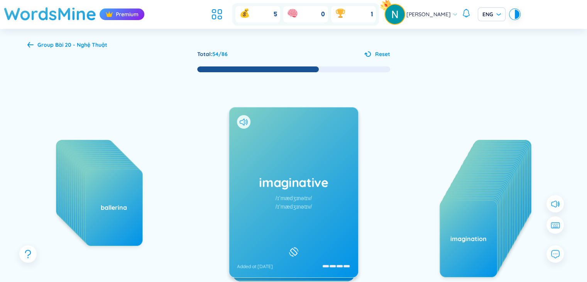
click at [296, 147] on div "imaginative /ɪˈmædʒɪnətɪv/ /ɪˈmædʒɪnətɪv/ Added at 3/10/2025" at bounding box center [293, 192] width 129 height 170
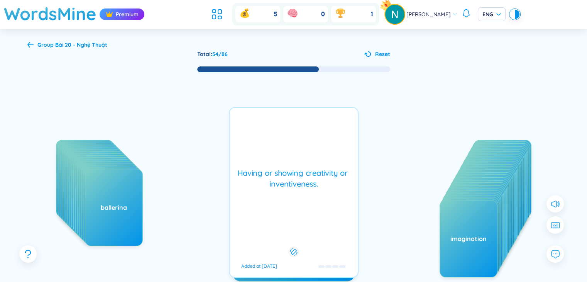
click at [296, 147] on div "Having or showing creativity or inventiveness. Added at 3/10/2025" at bounding box center [294, 192] width 130 height 171
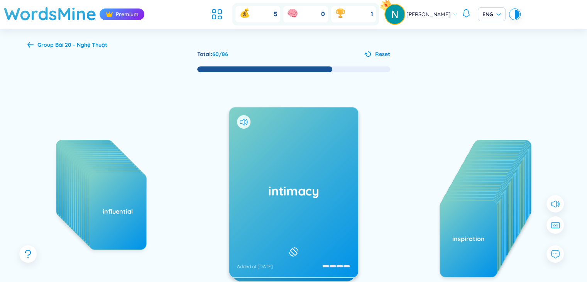
click at [303, 173] on div "intimacy Added at 3/10/2025" at bounding box center [293, 192] width 129 height 170
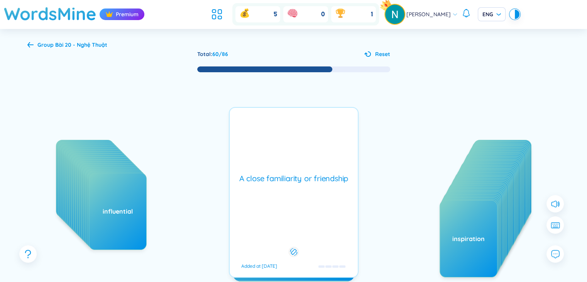
click at [303, 173] on div "A close familiarity or friendship" at bounding box center [293, 178] width 120 height 11
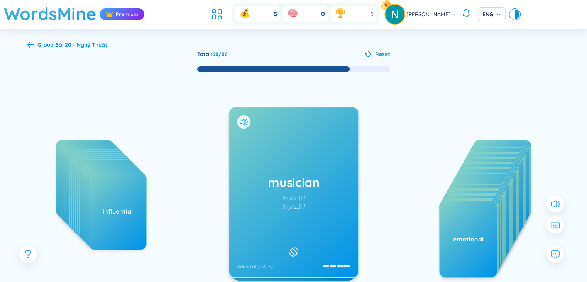
click at [193, 168] on div "actor artifact ballet burgeoning choreograph sculptor sculpture transcend carvi…" at bounding box center [293, 200] width 533 height 254
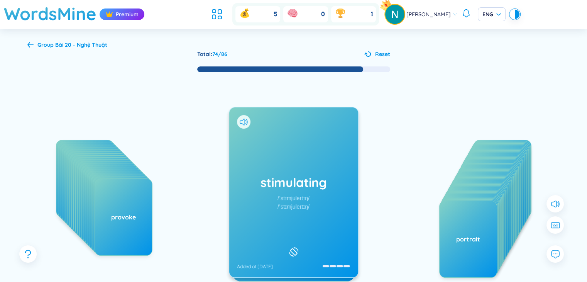
click at [353, 163] on div "stimulating /ˈstɪmjuleɪtɪŋ/ /ˈstɪmjuleɪtɪŋ/ Added at 3/10/2025" at bounding box center [293, 192] width 129 height 170
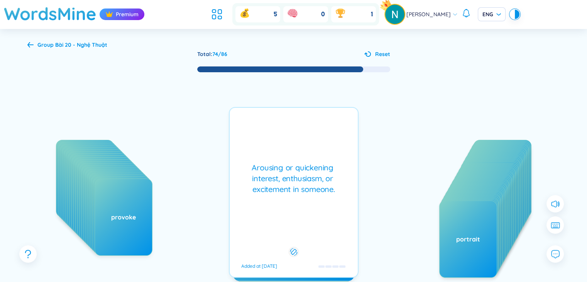
click at [347, 160] on div "Arousing or quickening interest, enthusiasm, or excitement in someone. Added at…" at bounding box center [294, 192] width 130 height 171
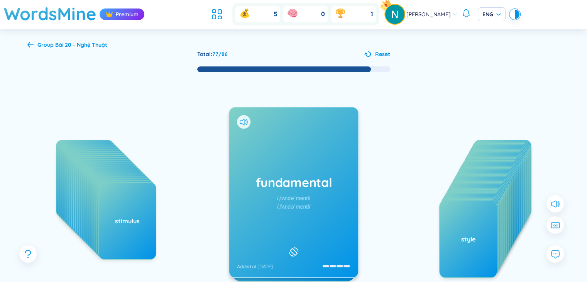
click at [324, 168] on div "fundamental /ˌfʌndəˈmentl/ /ˌfʌndəˈmentl/ Added at 3/10/2025" at bounding box center [293, 192] width 129 height 170
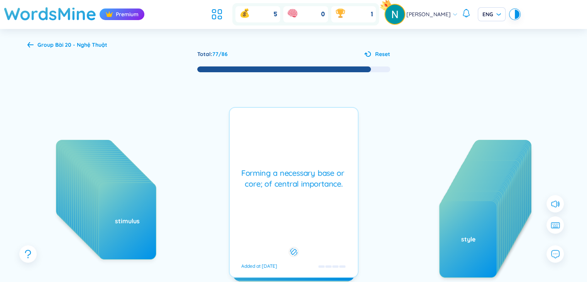
click at [325, 168] on div "Forming a necessary base or core; of central importance." at bounding box center [293, 178] width 120 height 22
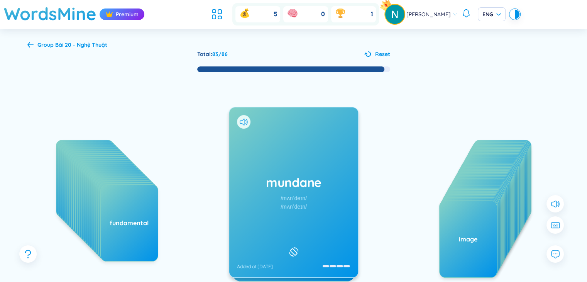
click at [318, 169] on div "mundane /mʌnˈdeɪn/ /mʌnˈdeɪn/ Added at 3/10/2025" at bounding box center [293, 192] width 129 height 170
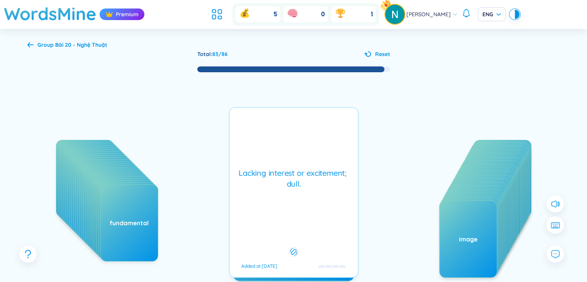
click at [324, 176] on div "Lacking interest or excitement; dull." at bounding box center [293, 178] width 120 height 22
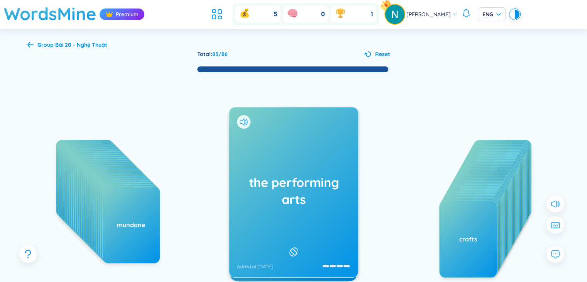
click at [318, 167] on div "the performing arts Added at 3/10/2025" at bounding box center [293, 192] width 129 height 170
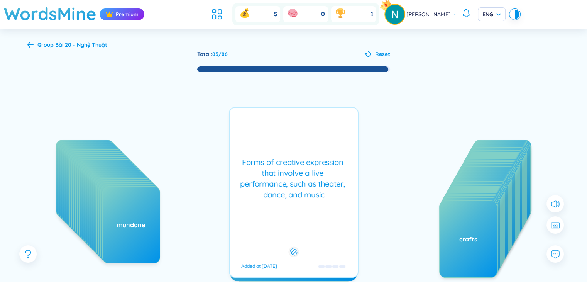
click at [322, 166] on div "Forms of creative expression that involve a live performance, such as theater, …" at bounding box center [293, 178] width 120 height 43
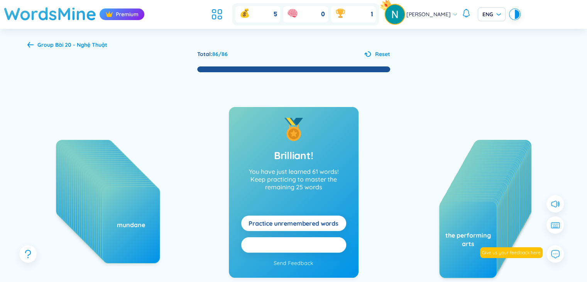
click at [292, 246] on span "Practice all here" at bounding box center [293, 244] width 46 height 8
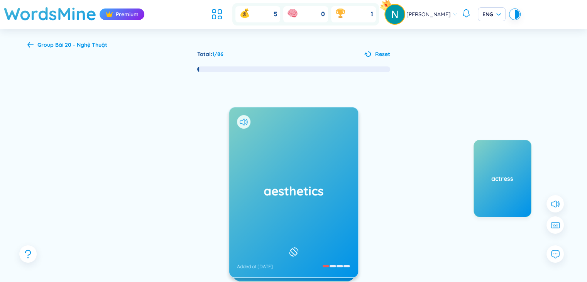
click at [324, 186] on h1 "aesthetics" at bounding box center [293, 190] width 113 height 17
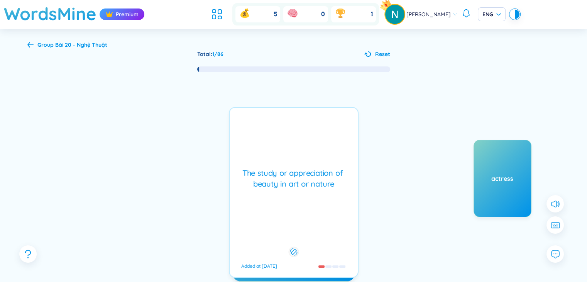
click at [290, 250] on icon at bounding box center [293, 251] width 7 height 9
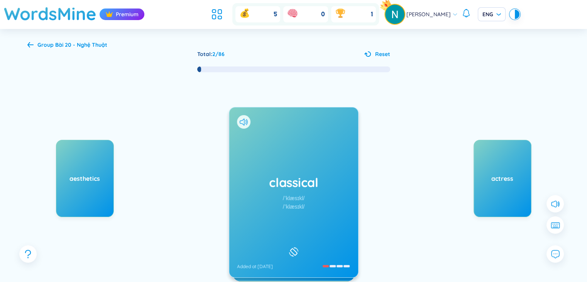
click at [32, 43] on icon at bounding box center [30, 45] width 6 height 6
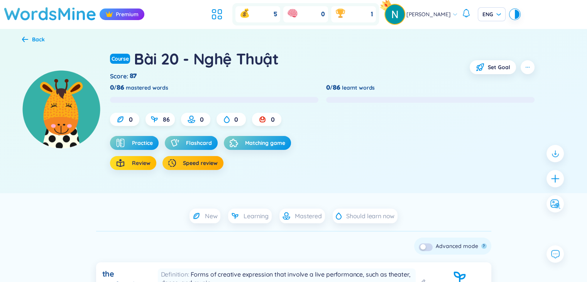
click at [134, 166] on span "Review" at bounding box center [141, 163] width 19 height 8
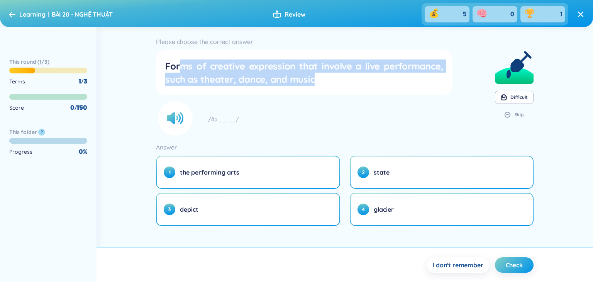
drag, startPoint x: 183, startPoint y: 61, endPoint x: 316, endPoint y: 77, distance: 134.5
click at [316, 77] on div "Forms of creative expression that involve a live performance, such as theater, …" at bounding box center [304, 72] width 278 height 26
click at [215, 67] on div "Forms of creative expression that involve a live performance, such as theater, …" at bounding box center [304, 72] width 278 height 26
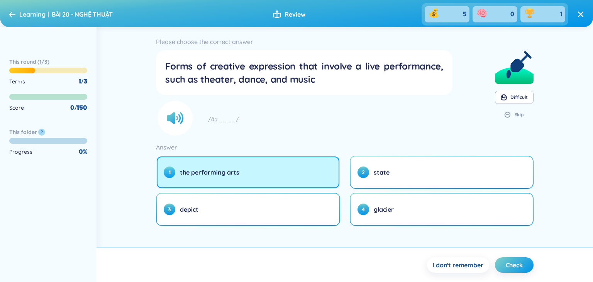
click at [224, 180] on button "1 the performing arts" at bounding box center [248, 172] width 182 height 32
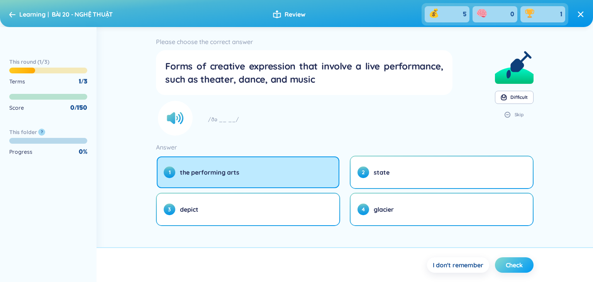
click at [511, 264] on span "Check" at bounding box center [514, 264] width 17 height 8
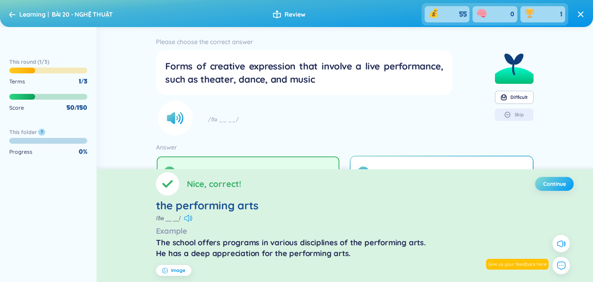
click at [551, 180] on span "Continue" at bounding box center [554, 184] width 23 height 8
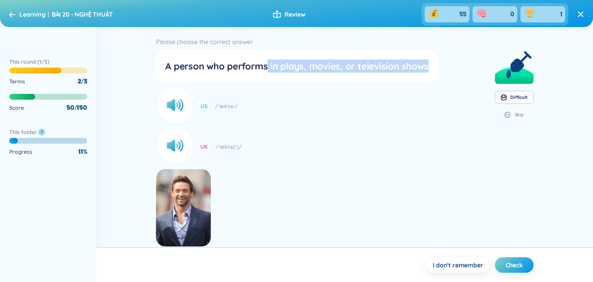
drag, startPoint x: 267, startPoint y: 64, endPoint x: 403, endPoint y: 94, distance: 138.8
click at [445, 76] on section "Please choose the correct answer A person who performs in plays, movies, or tel…" at bounding box center [344, 149] width 377 height 227
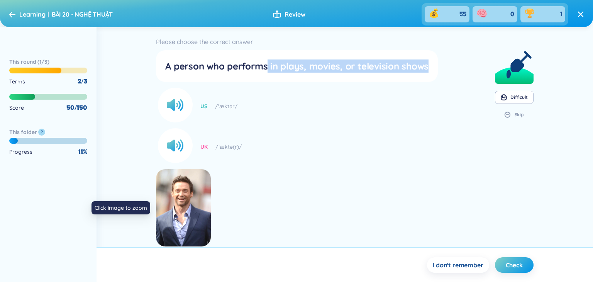
click at [179, 196] on img at bounding box center [183, 207] width 54 height 77
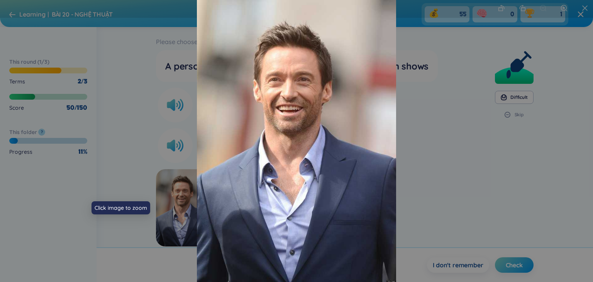
click at [499, 223] on div at bounding box center [296, 141] width 593 height 282
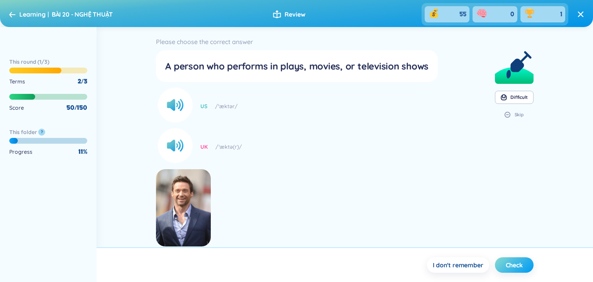
click at [506, 260] on span "Check" at bounding box center [514, 264] width 17 height 8
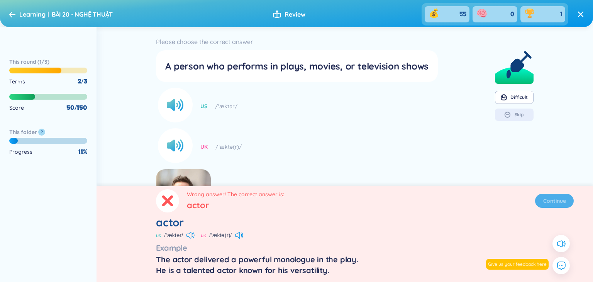
click at [161, 196] on div at bounding box center [167, 200] width 23 height 23
click at [171, 198] on icon at bounding box center [167, 200] width 11 height 11
click at [170, 200] on icon at bounding box center [167, 200] width 11 height 11
click at [548, 199] on span "Continue" at bounding box center [554, 201] width 23 height 8
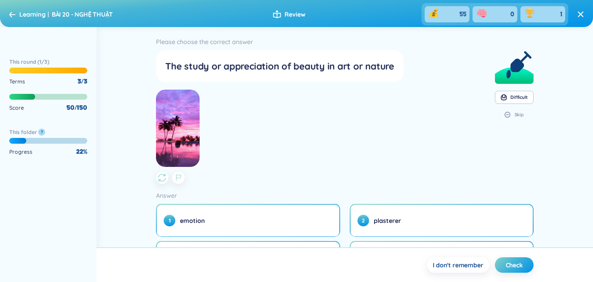
drag, startPoint x: 592, startPoint y: 42, endPoint x: 591, endPoint y: 57, distance: 14.7
click at [591, 57] on div "Please choose the correct answer The study or appreciation of beauty in art or …" at bounding box center [344, 137] width 496 height 220
drag, startPoint x: 592, startPoint y: 59, endPoint x: 592, endPoint y: 88, distance: 28.2
click at [592, 88] on div "Please choose the correct answer The study or appreciation of beauty in art or …" at bounding box center [344, 137] width 496 height 220
drag, startPoint x: 592, startPoint y: 118, endPoint x: 592, endPoint y: 152, distance: 33.6
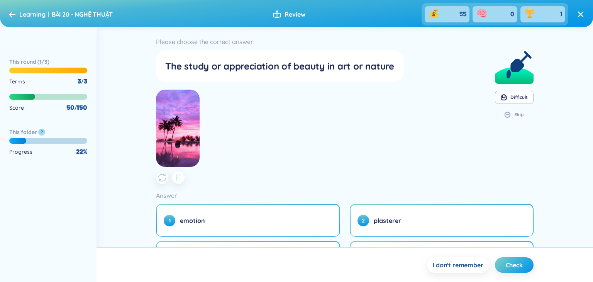
click at [592, 152] on div "Please choose the correct answer The study or appreciation of beauty in art or …" at bounding box center [344, 137] width 496 height 220
drag, startPoint x: 592, startPoint y: 45, endPoint x: 592, endPoint y: 173, distance: 127.7
click at [592, 165] on div "Please choose the correct answer The study or appreciation of beauty in art or …" at bounding box center [344, 137] width 496 height 220
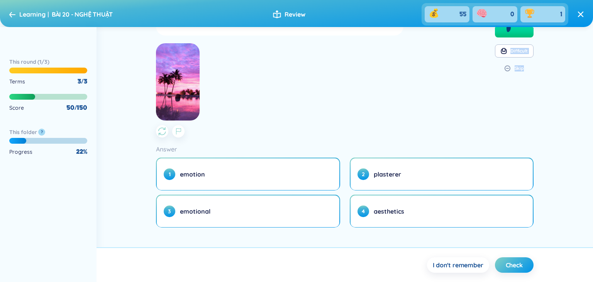
scroll to position [48, 0]
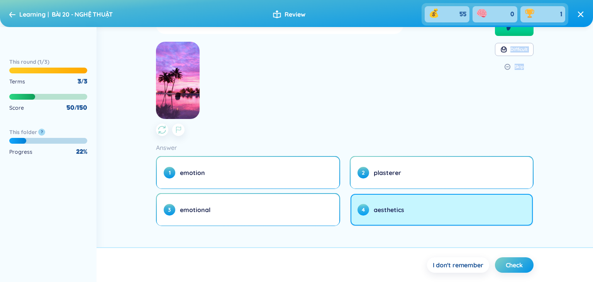
click at [448, 218] on button "4 aesthetics" at bounding box center [441, 210] width 182 height 32
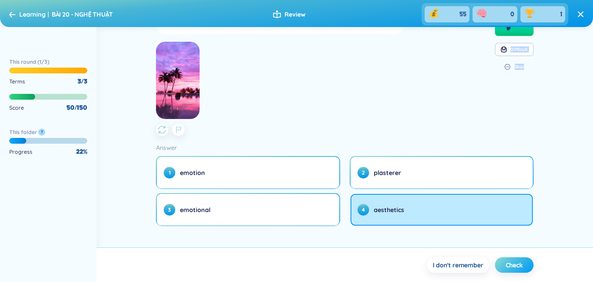
click at [510, 261] on span "Check" at bounding box center [514, 264] width 17 height 8
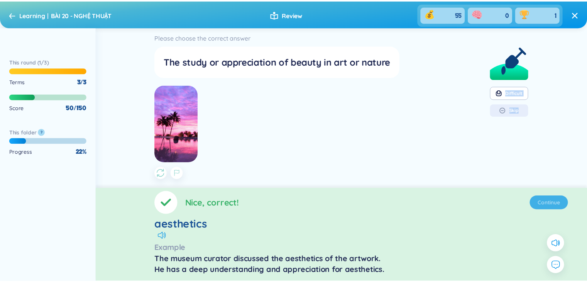
scroll to position [0, 0]
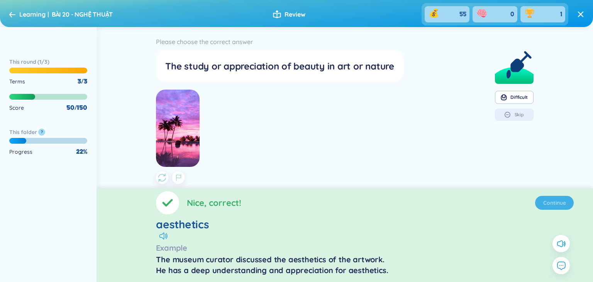
click at [563, 203] on section "Nice, correct! Continue aesthetics Example The museum curator discussed the aes…" at bounding box center [344, 235] width 496 height 94
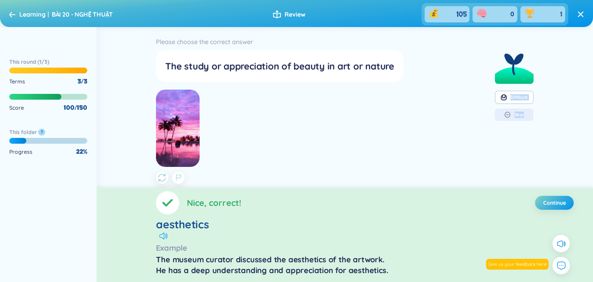
drag, startPoint x: 592, startPoint y: 68, endPoint x: 592, endPoint y: 132, distance: 63.3
click at [592, 132] on div "Please choose the correct answer The study or appreciation of beauty in art or …" at bounding box center [344, 107] width 496 height 161
click at [556, 131] on div "Please choose the correct answer The study or appreciation of beauty in art or …" at bounding box center [344, 107] width 496 height 161
drag, startPoint x: 592, startPoint y: 118, endPoint x: 592, endPoint y: 135, distance: 16.2
click at [592, 135] on div "Please choose the correct answer The study or appreciation of beauty in art or …" at bounding box center [344, 107] width 496 height 161
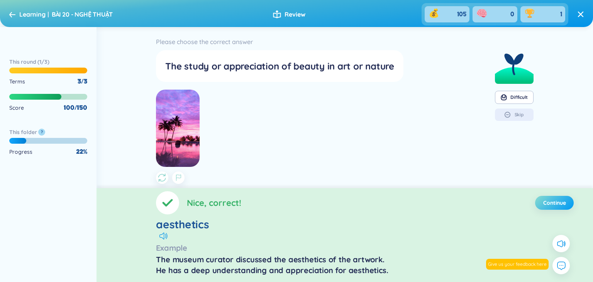
click at [563, 203] on span "Continue" at bounding box center [554, 203] width 23 height 8
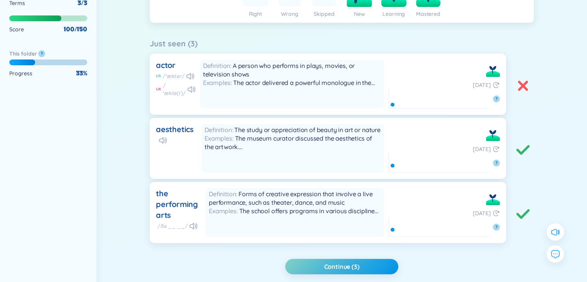
scroll to position [132, 0]
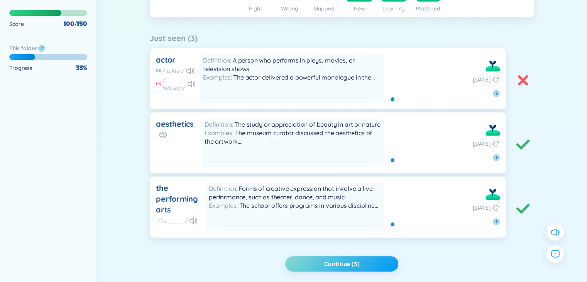
click at [367, 258] on button "Continue (3)" at bounding box center [341, 263] width 113 height 15
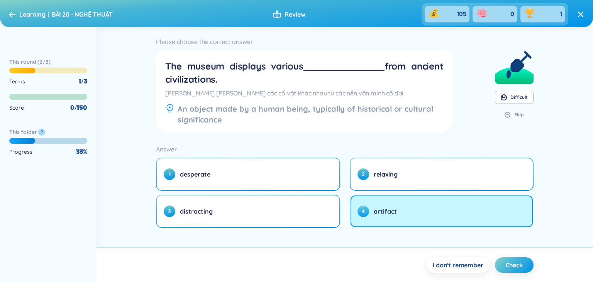
click at [373, 217] on button "4 artifact" at bounding box center [441, 211] width 182 height 32
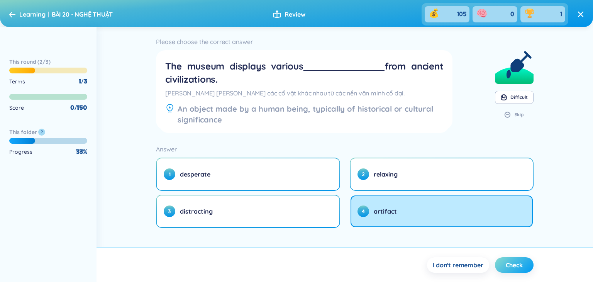
click at [518, 258] on button "Check" at bounding box center [514, 264] width 39 height 15
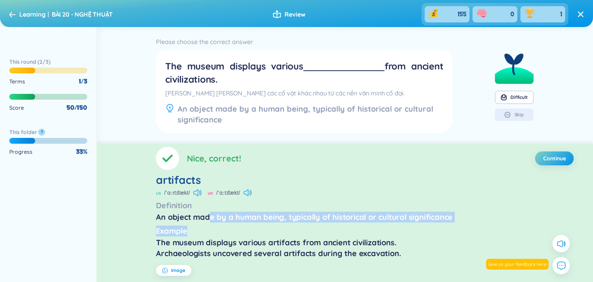
drag, startPoint x: 207, startPoint y: 218, endPoint x: 448, endPoint y: 223, distance: 240.9
click at [448, 223] on section "artifacts US /ˈɑːrtɪfækt/ UK /ˈɑːtɪfækt/ Definition An object made by a human b…" at bounding box center [344, 226] width 377 height 106
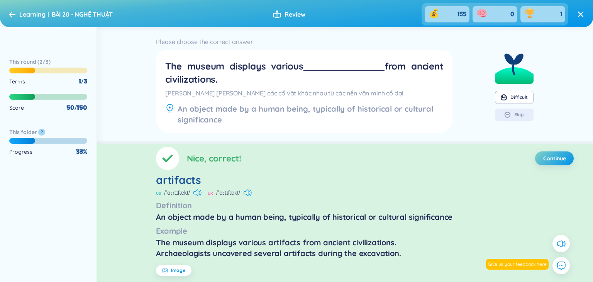
click at [295, 248] on div "The museum displays various artifacts from ancient civilizations. Archaeologist…" at bounding box center [344, 248] width 377 height 22
